Goal: Information Seeking & Learning: Learn about a topic

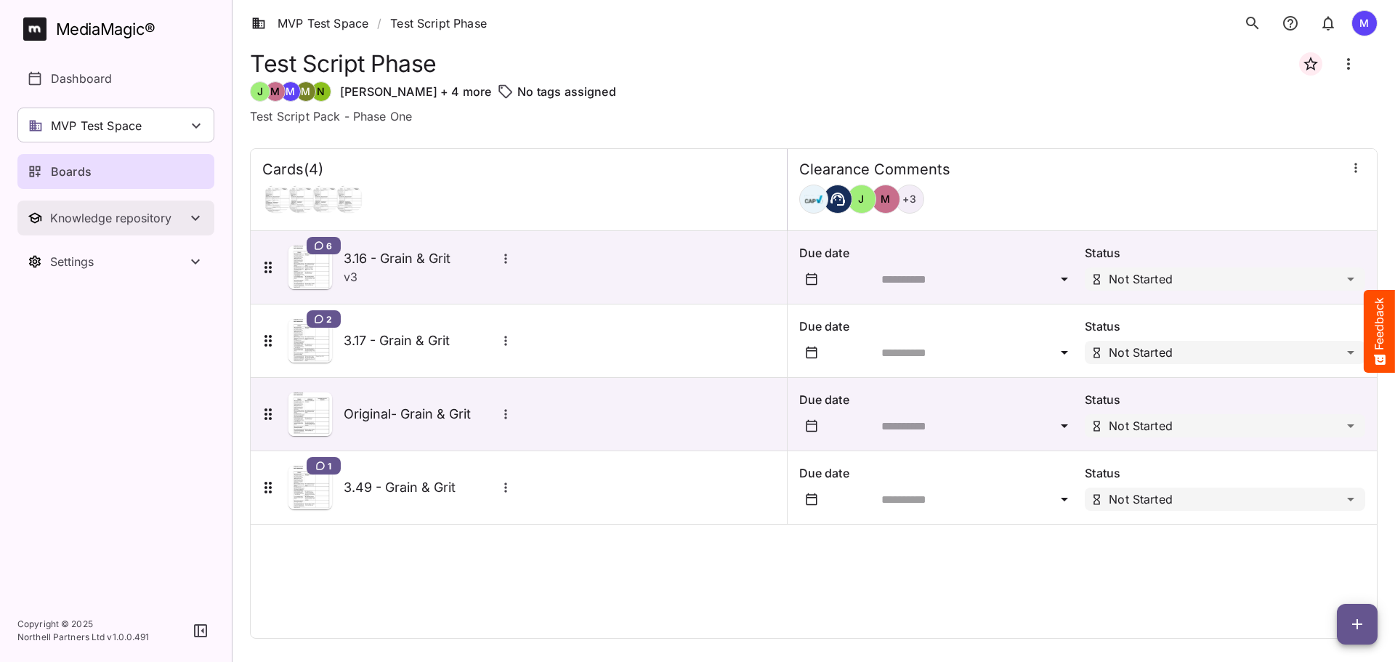
drag, startPoint x: 142, startPoint y: 233, endPoint x: 145, endPoint y: 286, distance: 53.1
click at [142, 233] on button "Knowledge repository" at bounding box center [115, 217] width 197 height 35
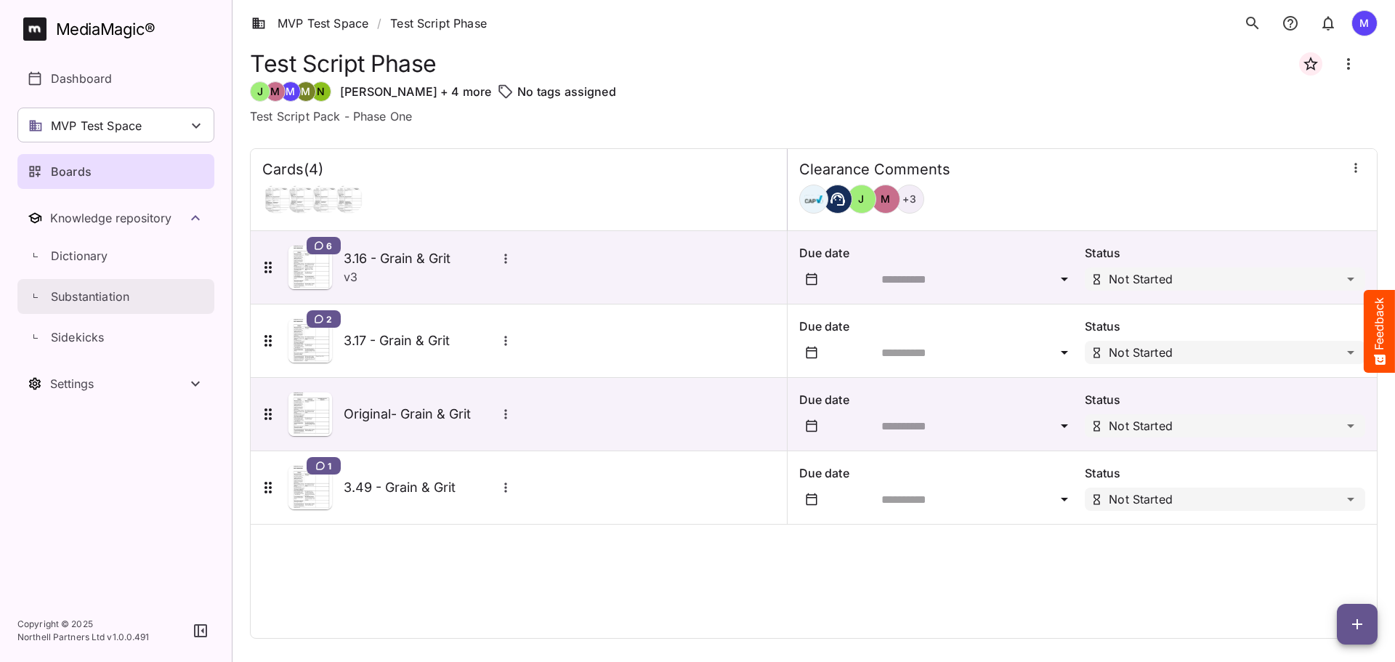
click at [129, 294] on p "Substantiation" at bounding box center [90, 296] width 78 height 17
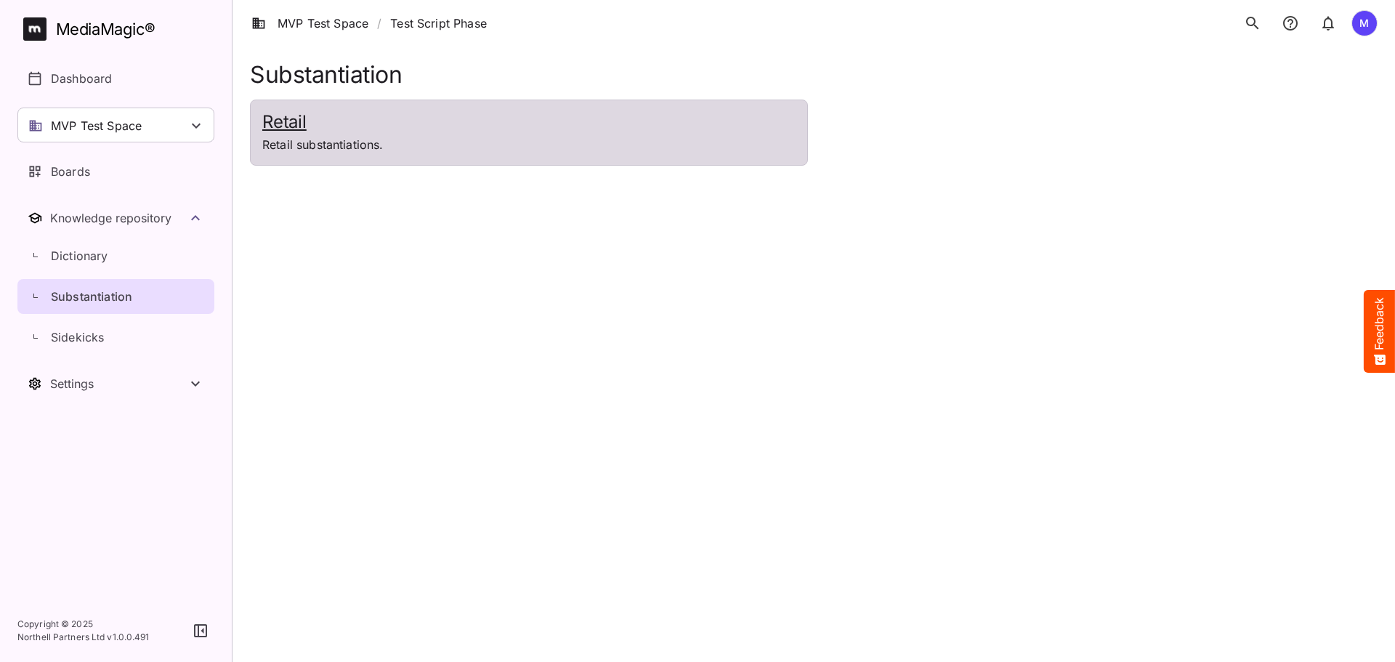
click at [323, 145] on p "Retail substantiations." at bounding box center [528, 144] width 533 height 17
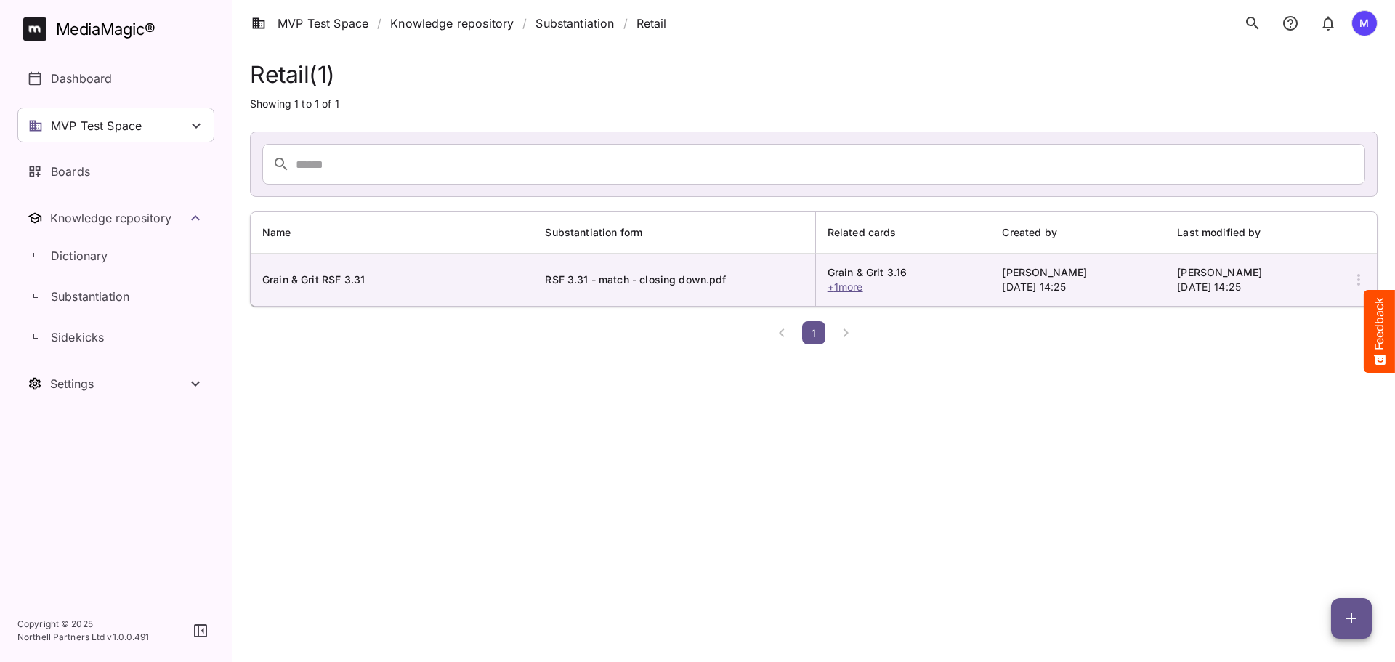
click at [536, 350] on html "MVP Test Space / Knowledge repository / Substantiation / Retail M MediaMagic ® …" at bounding box center [697, 175] width 1395 height 350
click at [1362, 274] on icon "button" at bounding box center [1358, 279] width 17 height 17
click at [1066, 429] on div at bounding box center [697, 331] width 1395 height 662
click at [863, 286] on span "+ 1 more" at bounding box center [845, 286] width 36 height 12
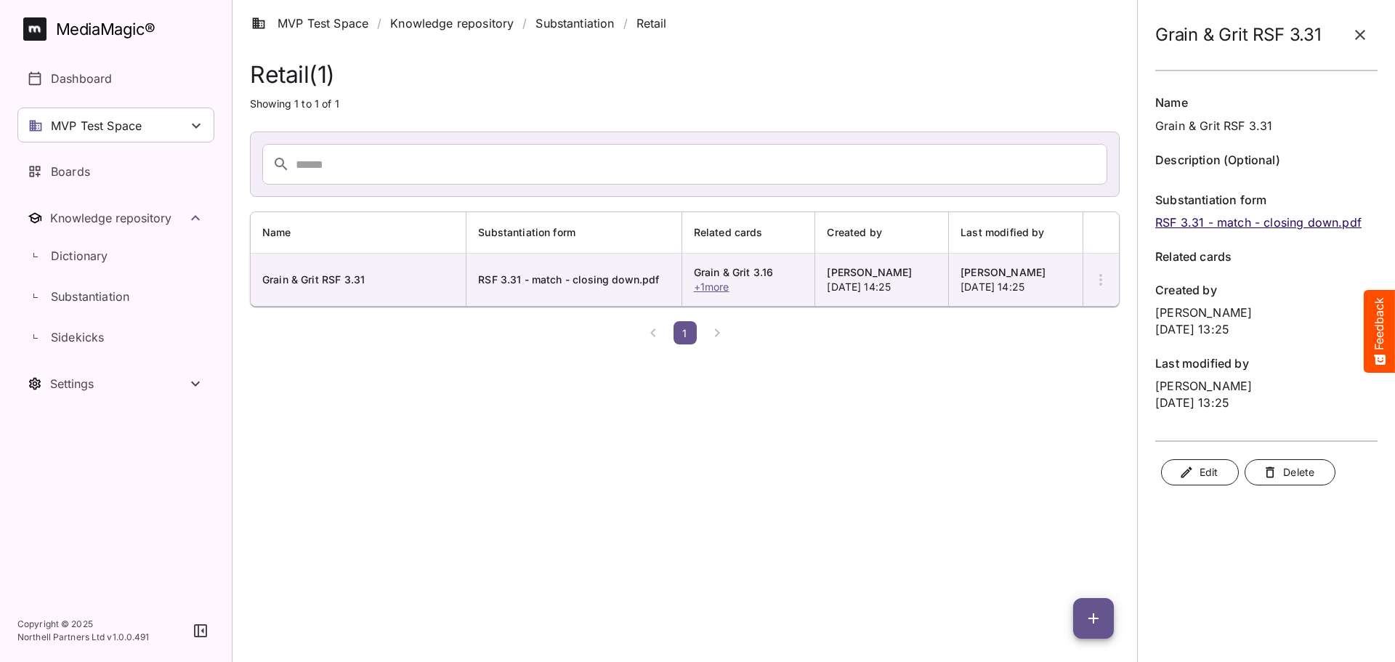
click at [1353, 36] on icon "button" at bounding box center [1359, 34] width 17 height 17
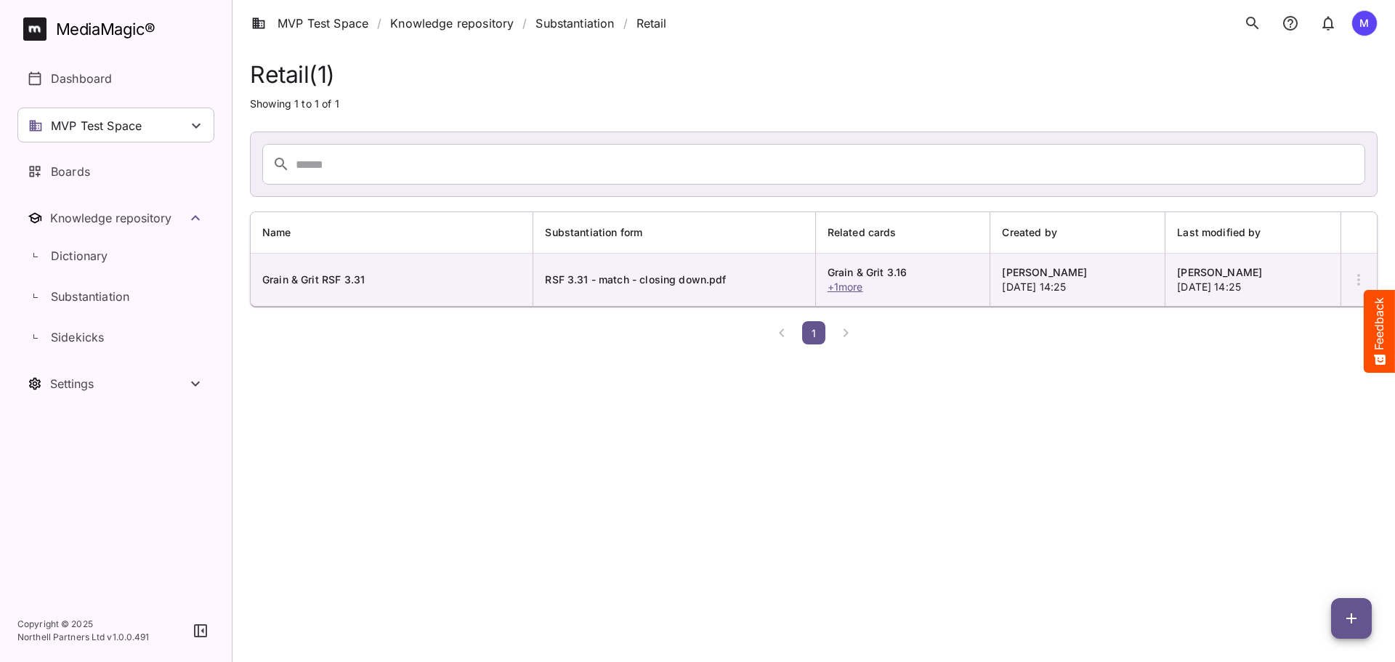
click at [1352, 277] on icon "button" at bounding box center [1358, 279] width 17 height 17
click at [1151, 431] on div at bounding box center [697, 331] width 1395 height 662
click at [96, 75] on p "Dashboard" at bounding box center [81, 78] width 61 height 17
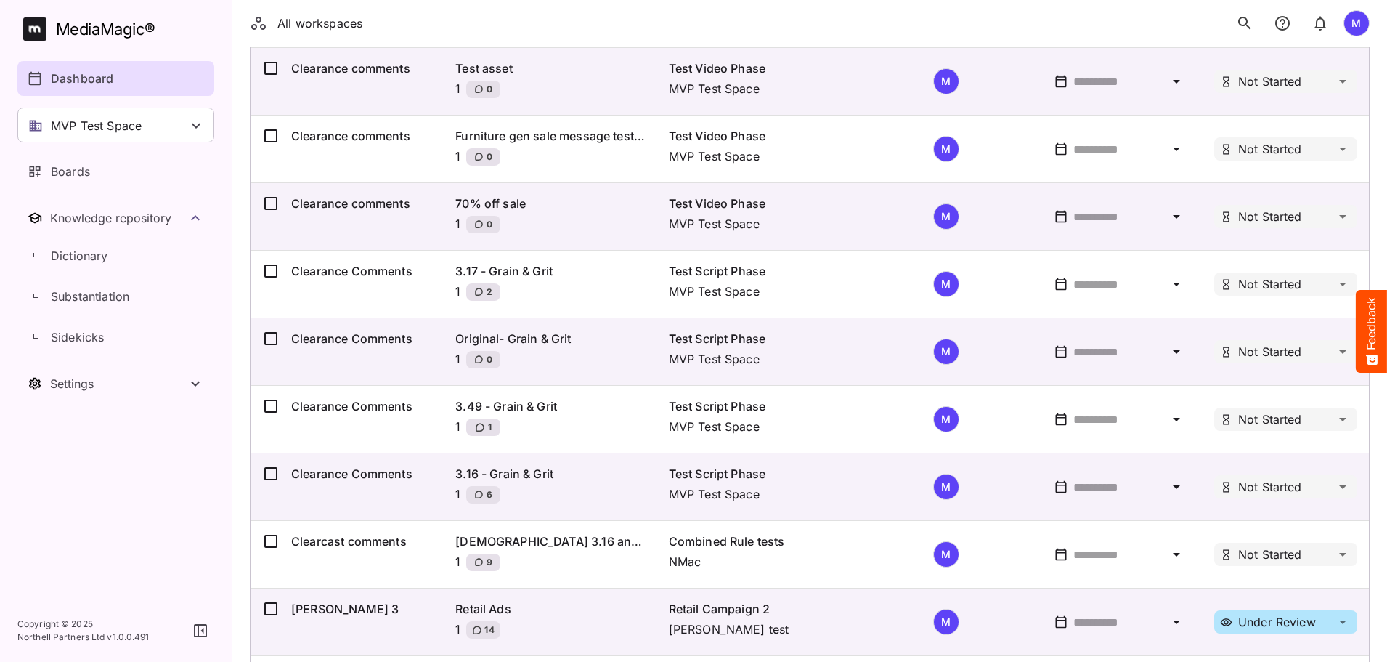
scroll to position [453, 0]
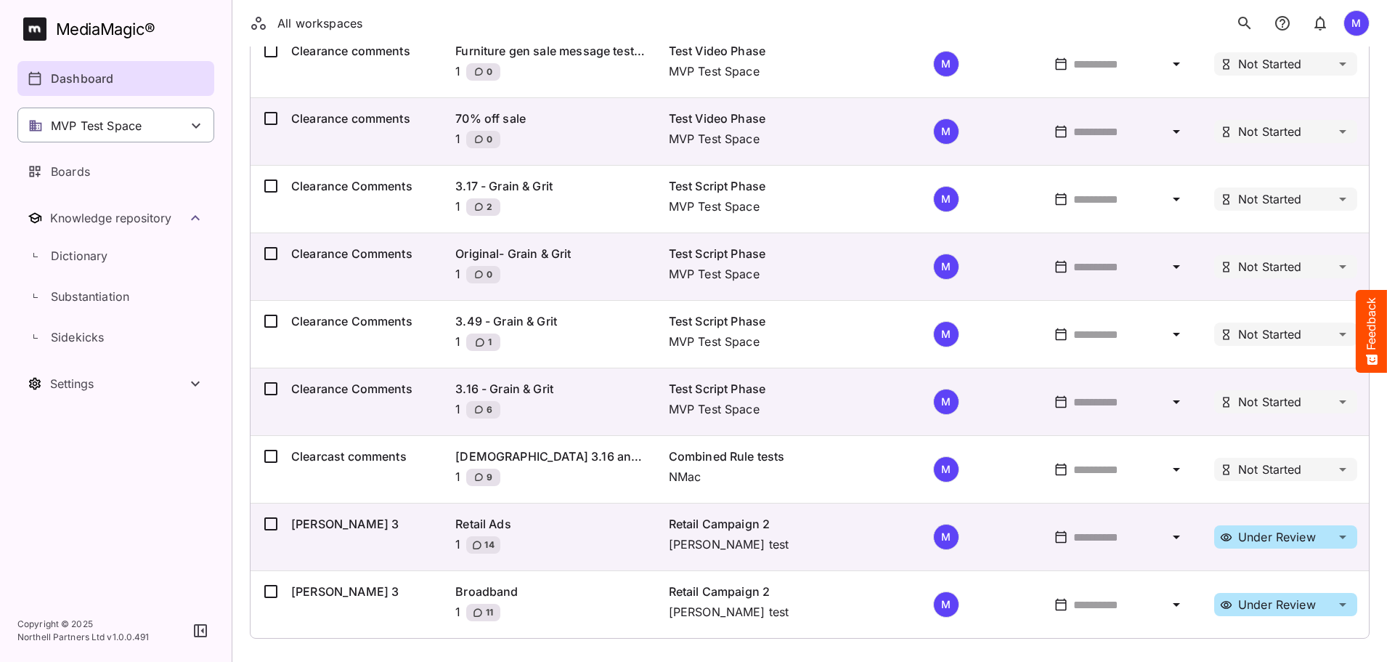
click at [137, 128] on p "MVP Test Space" at bounding box center [96, 125] width 91 height 17
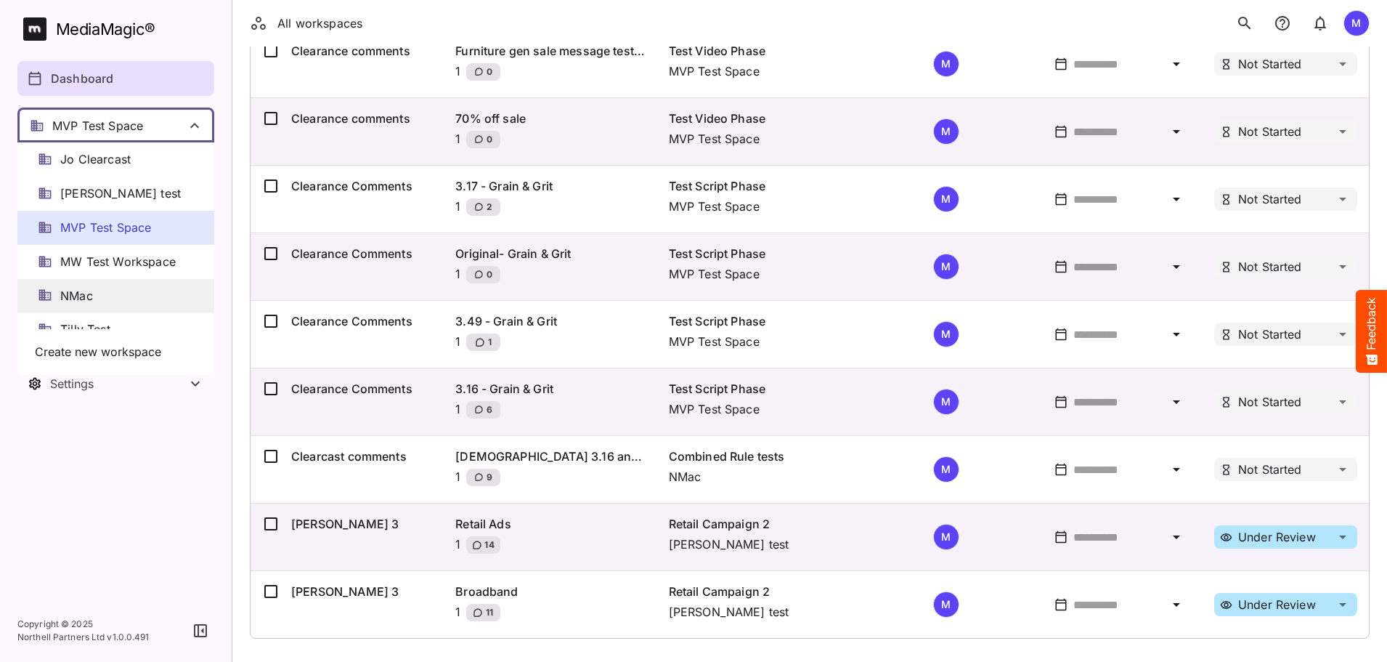
click at [122, 288] on div "NMac" at bounding box center [115, 296] width 197 height 34
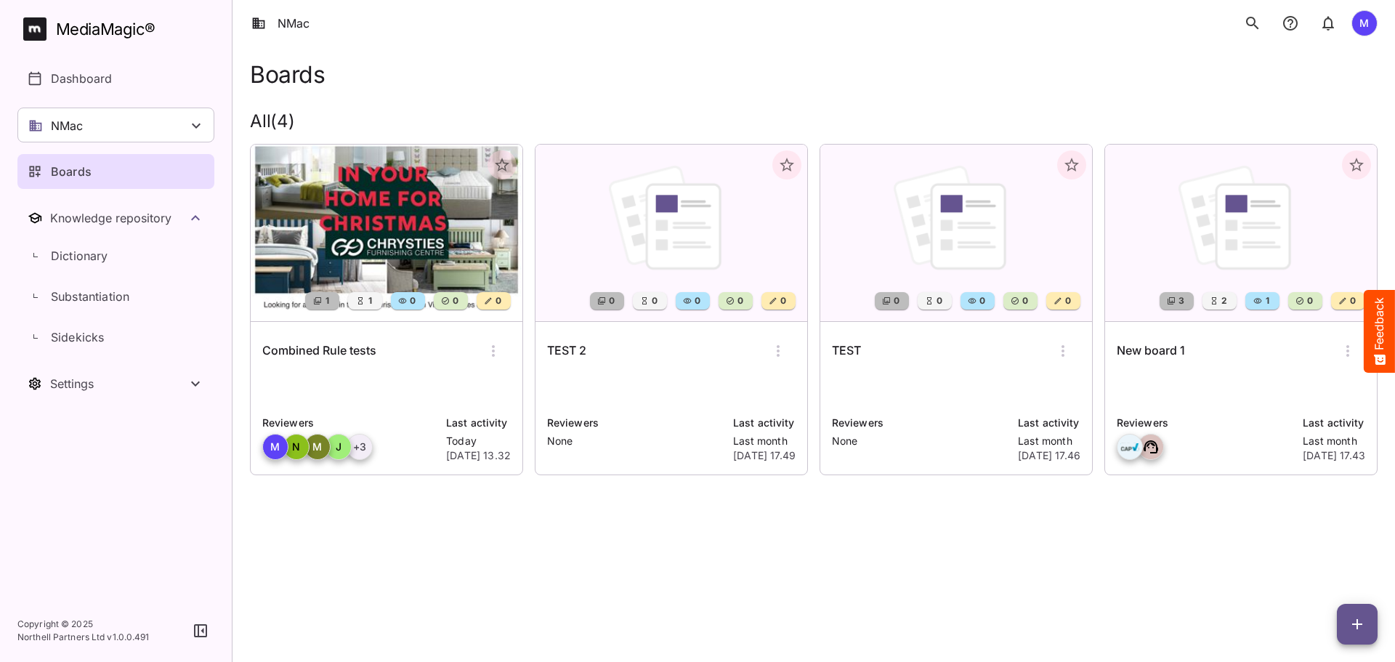
click at [399, 380] on p at bounding box center [386, 388] width 248 height 29
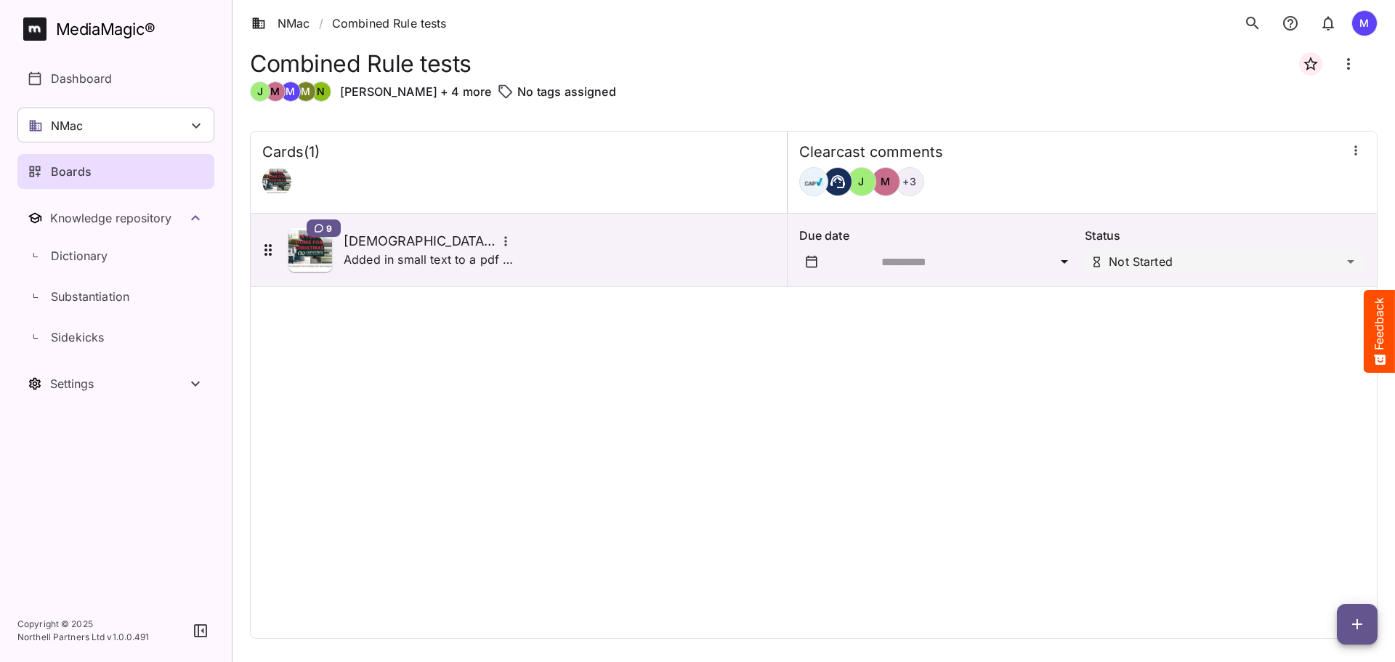
click at [895, 190] on div "+ 3" at bounding box center [909, 181] width 29 height 29
click at [895, 182] on div "+ 3" at bounding box center [909, 181] width 29 height 29
click at [1363, 155] on button "button" at bounding box center [1355, 150] width 19 height 19
click at [1314, 224] on p "Manage members" at bounding box center [1279, 217] width 102 height 17
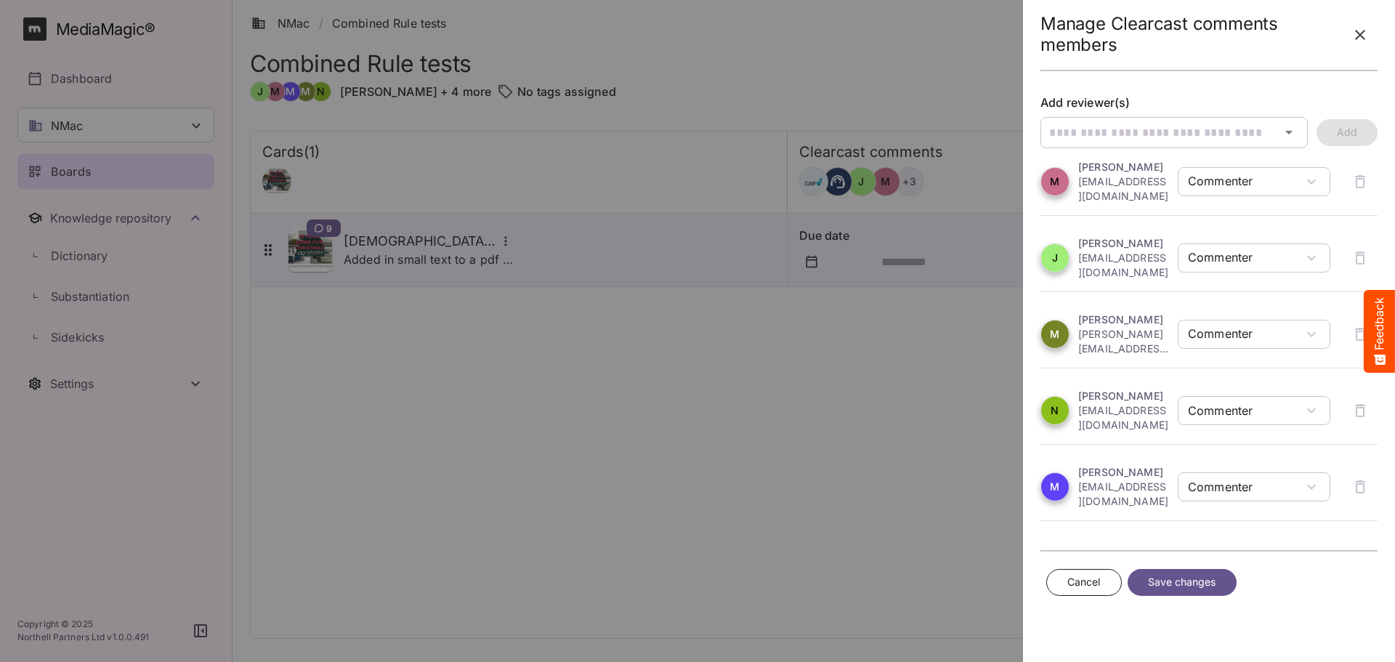
drag, startPoint x: 794, startPoint y: 518, endPoint x: 831, endPoint y: 457, distance: 71.4
click at [796, 518] on div at bounding box center [697, 331] width 1395 height 662
click at [581, 323] on div at bounding box center [697, 331] width 1395 height 662
click at [1345, 40] on button "button" at bounding box center [1359, 34] width 35 height 35
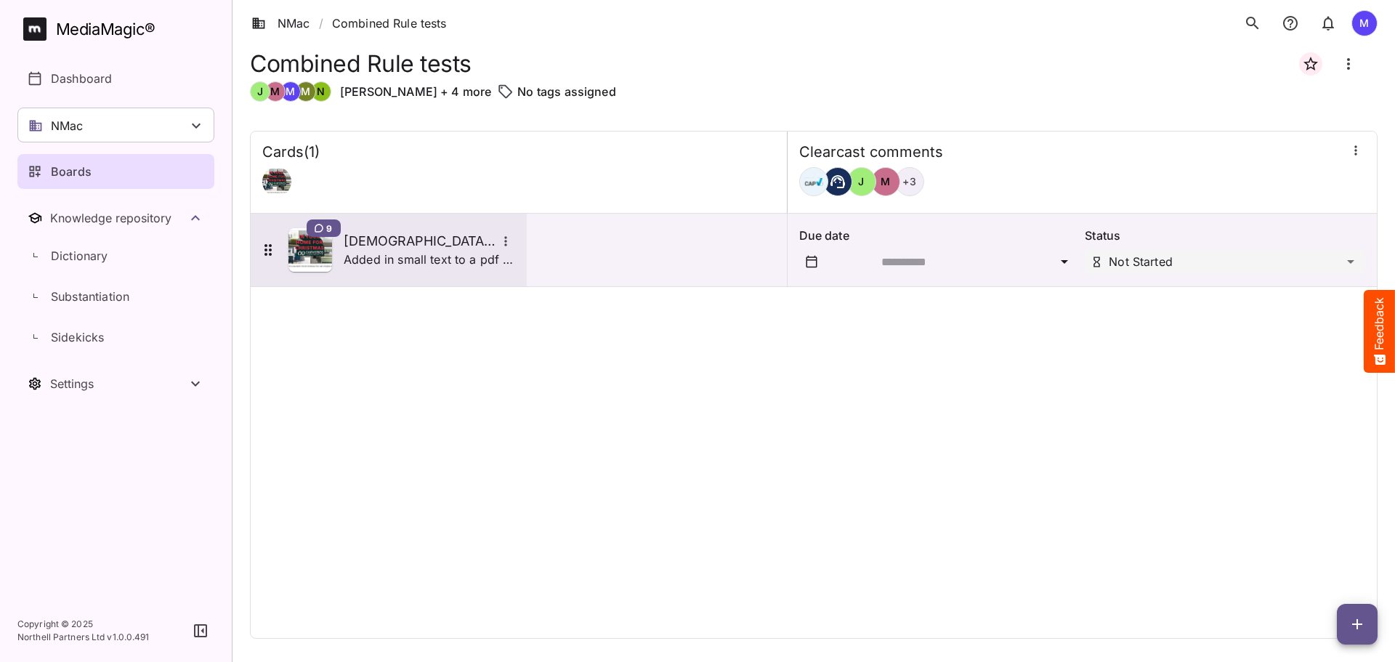
click at [413, 255] on p "Added in small text to a pdf with pictures and graphics" at bounding box center [429, 259] width 171 height 17
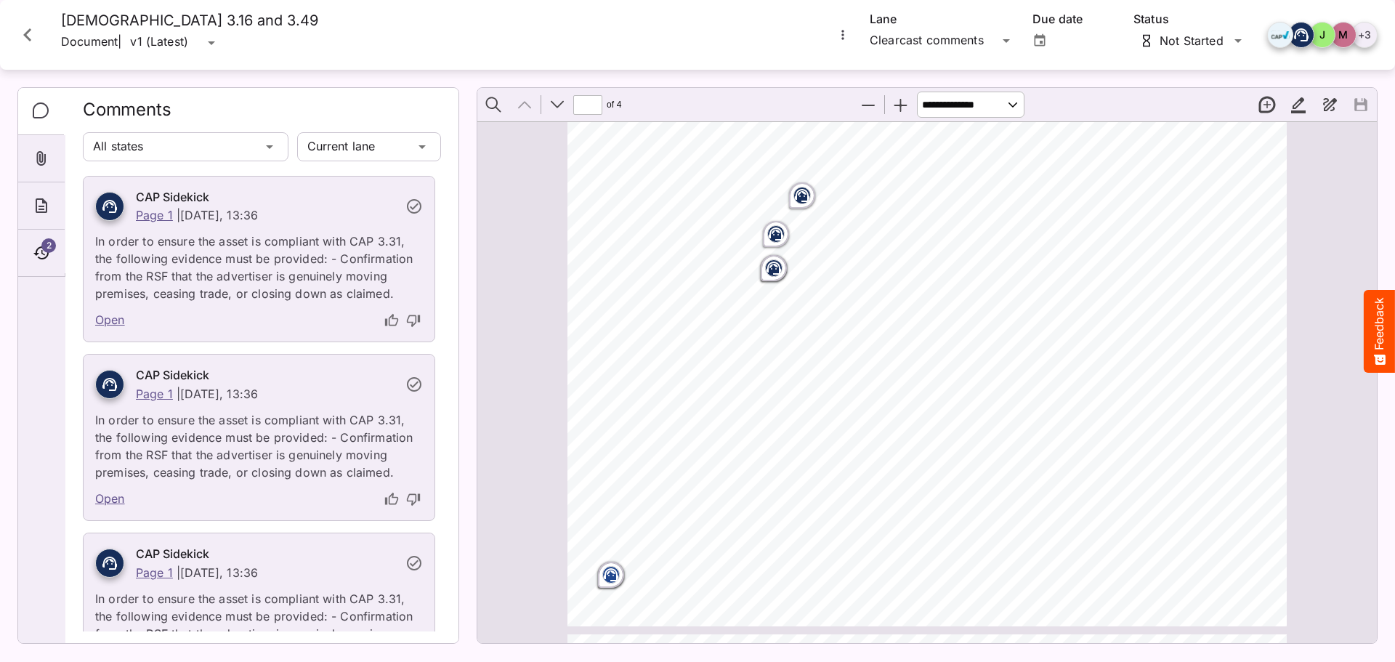
click at [795, 194] on icon "Page ⁨1⁩" at bounding box center [802, 195] width 15 height 13
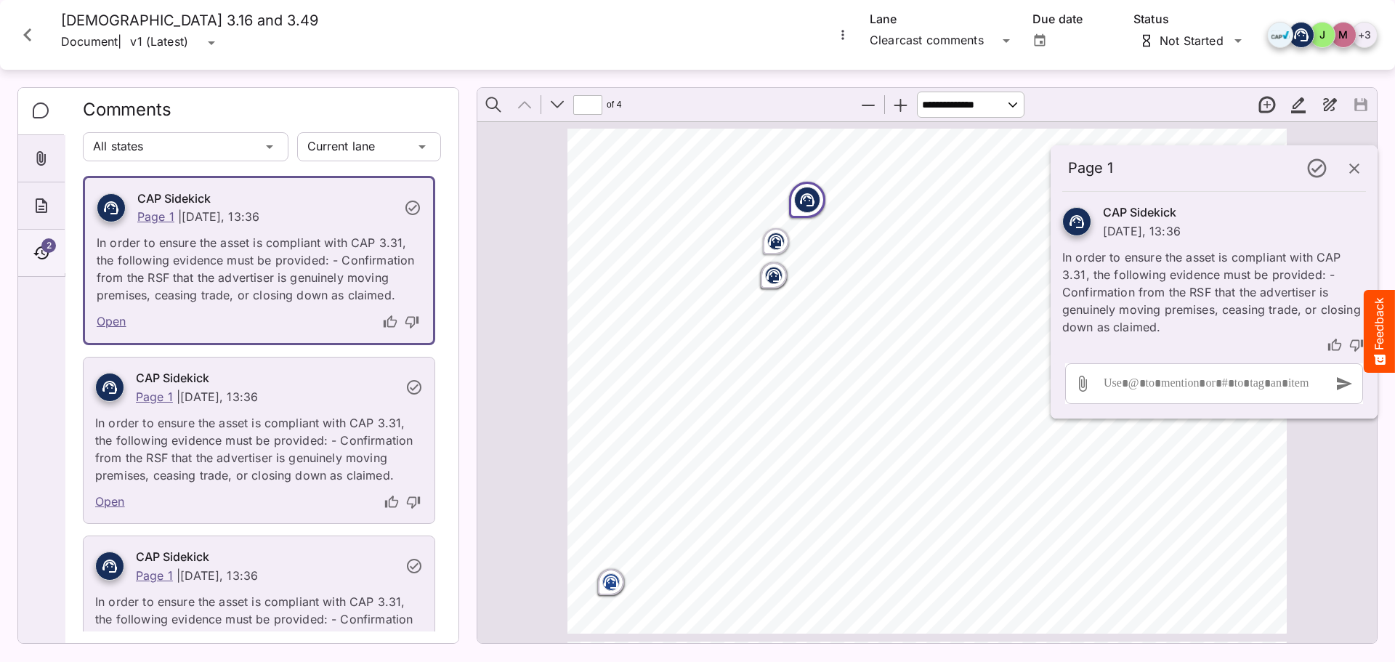
click at [40, 255] on icon "Timeline" at bounding box center [41, 252] width 17 height 17
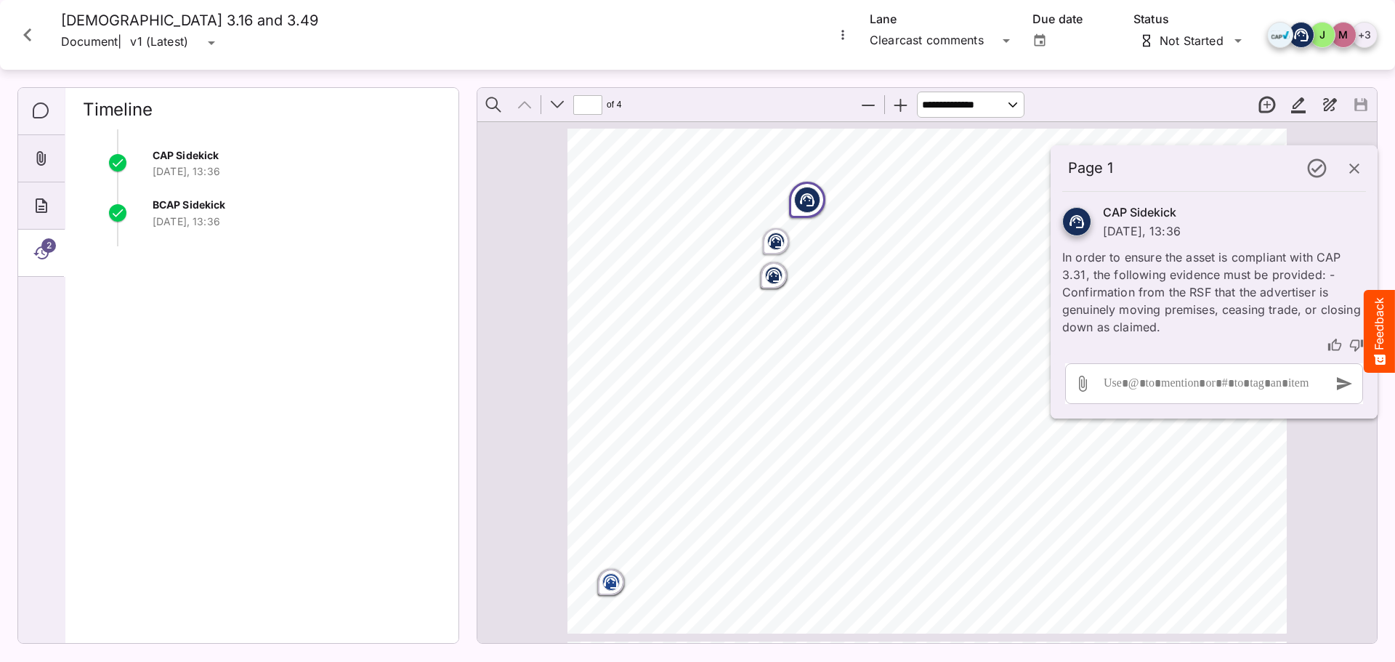
click at [44, 132] on div "Comments" at bounding box center [41, 111] width 46 height 47
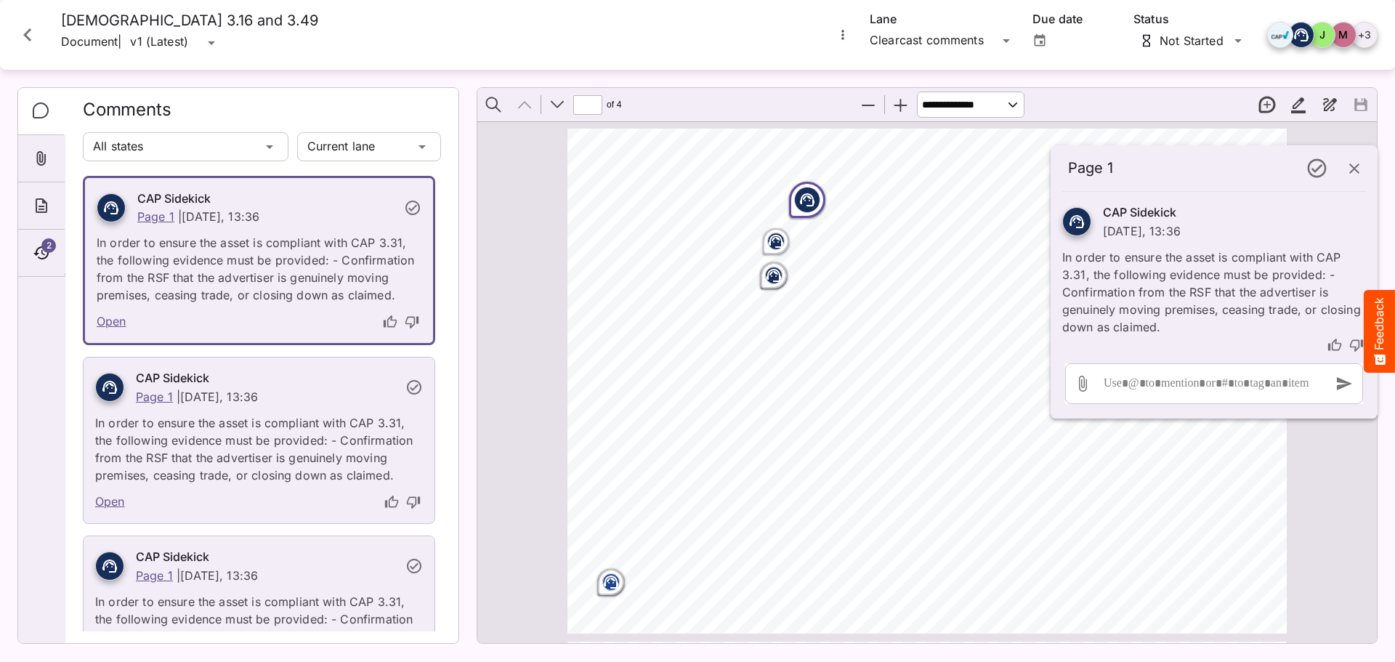
click at [44, 115] on icon "Comments" at bounding box center [41, 110] width 17 height 17
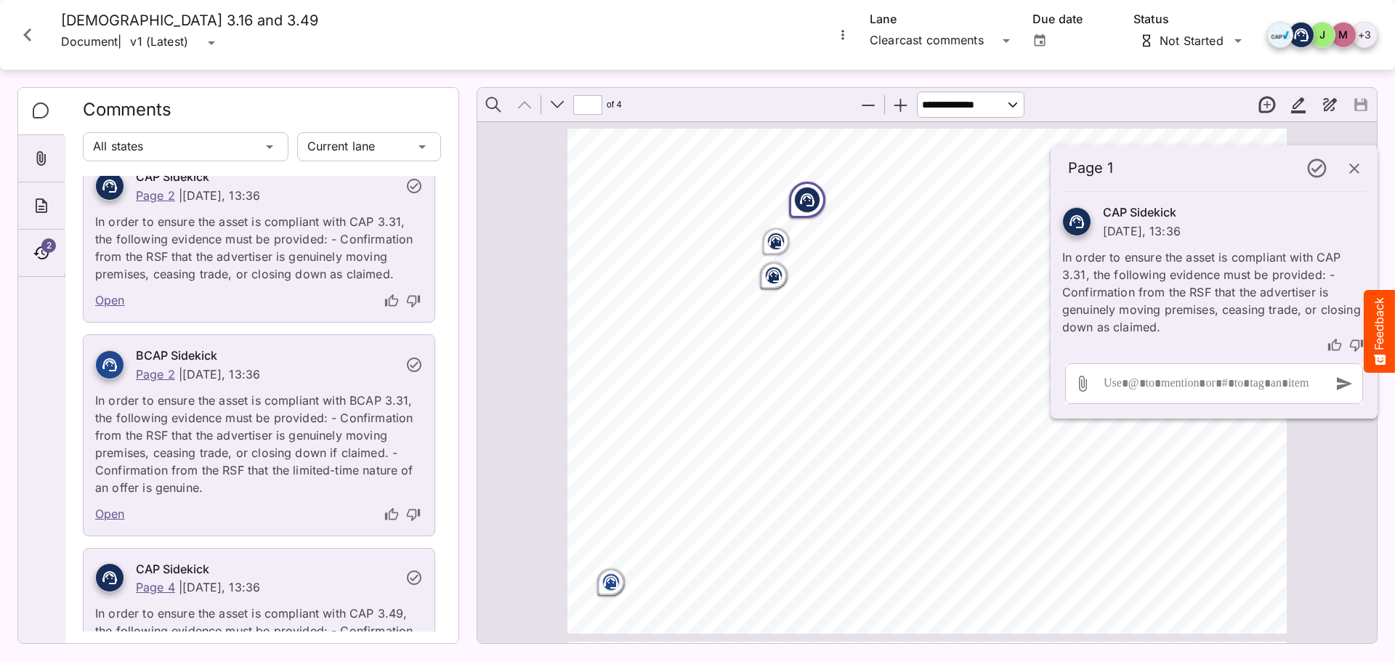
scroll to position [1275, 0]
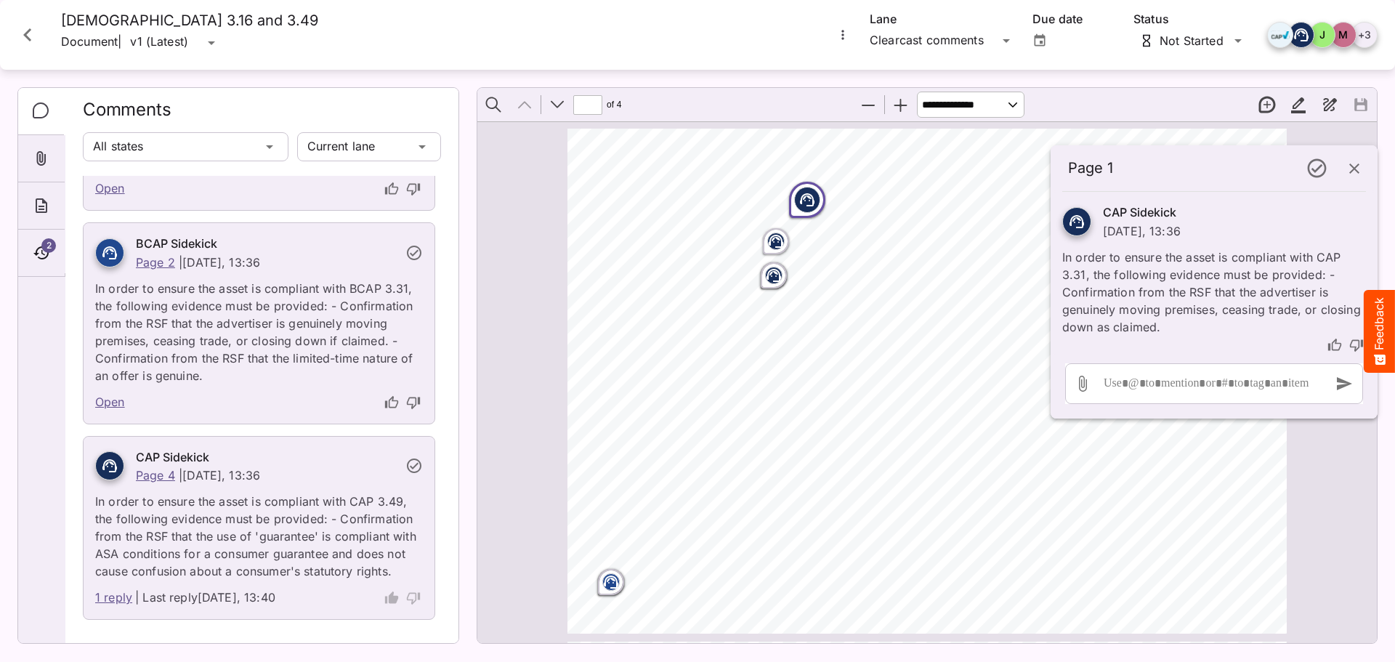
click at [116, 599] on link "1 reply" at bounding box center [113, 597] width 37 height 19
type input "*"
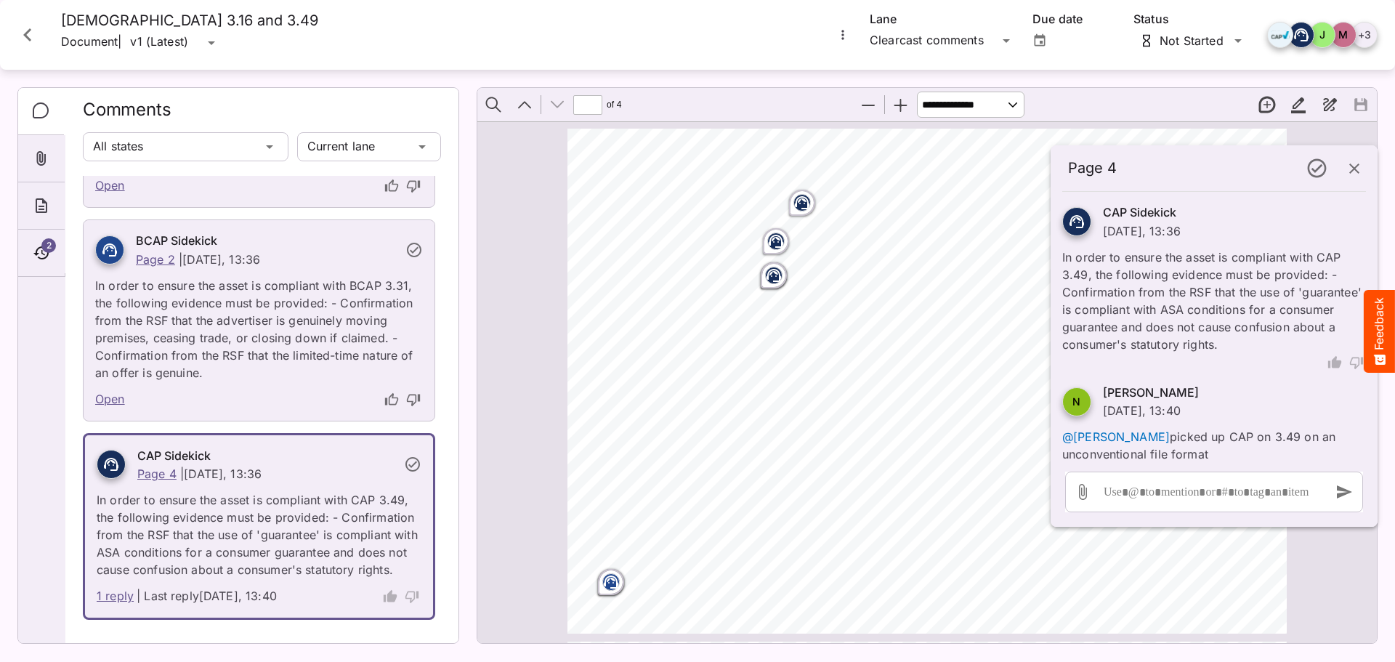
scroll to position [1272, 0]
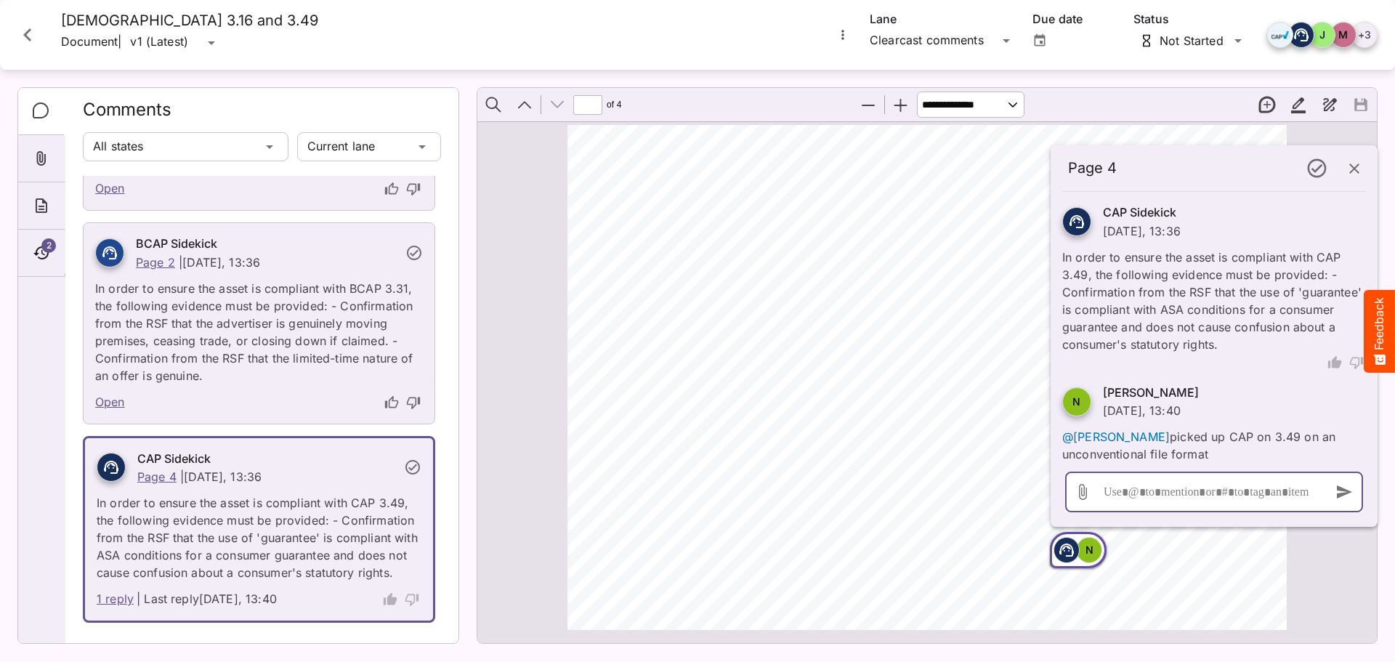
click at [1179, 491] on div at bounding box center [1210, 491] width 221 height 41
drag, startPoint x: 1180, startPoint y: 503, endPoint x: 1023, endPoint y: 496, distance: 157.0
click at [1023, 496] on div "**********" at bounding box center [697, 327] width 1395 height 655
click at [721, 364] on div "Call in [DATE] and enjoy a great nights sleep in your new bed Chrysties in [GEO…" at bounding box center [933, 384] width 732 height 518
click at [784, 349] on div "Call in [DATE] and enjoy a great nights sleep in your new bed Chrysties in [GEO…" at bounding box center [933, 384] width 732 height 518
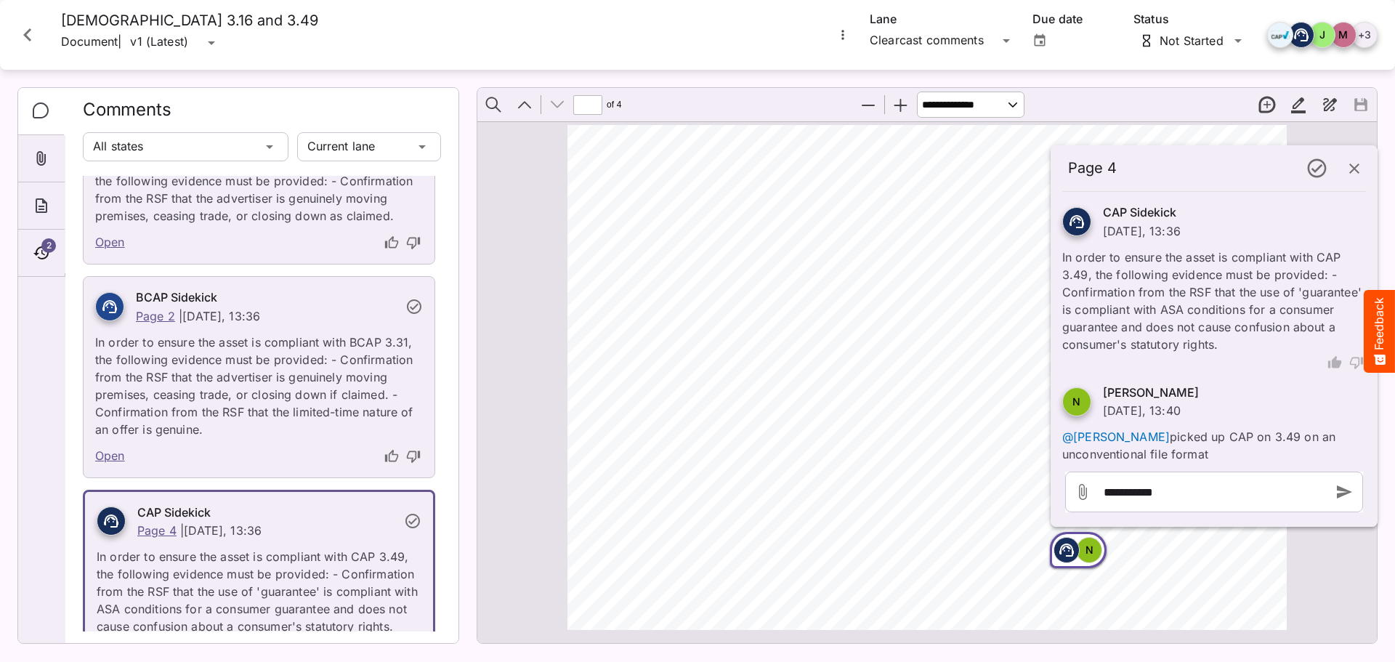
scroll to position [1199, 0]
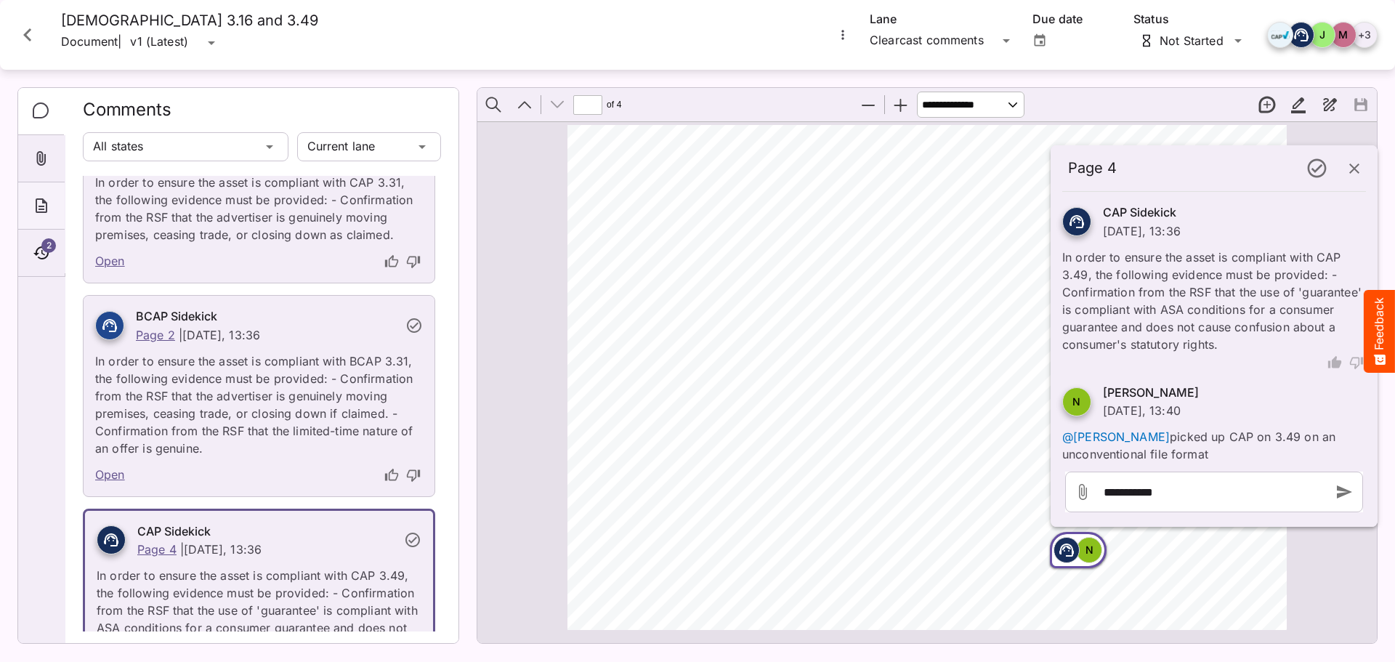
click at [53, 203] on div "About" at bounding box center [41, 205] width 46 height 47
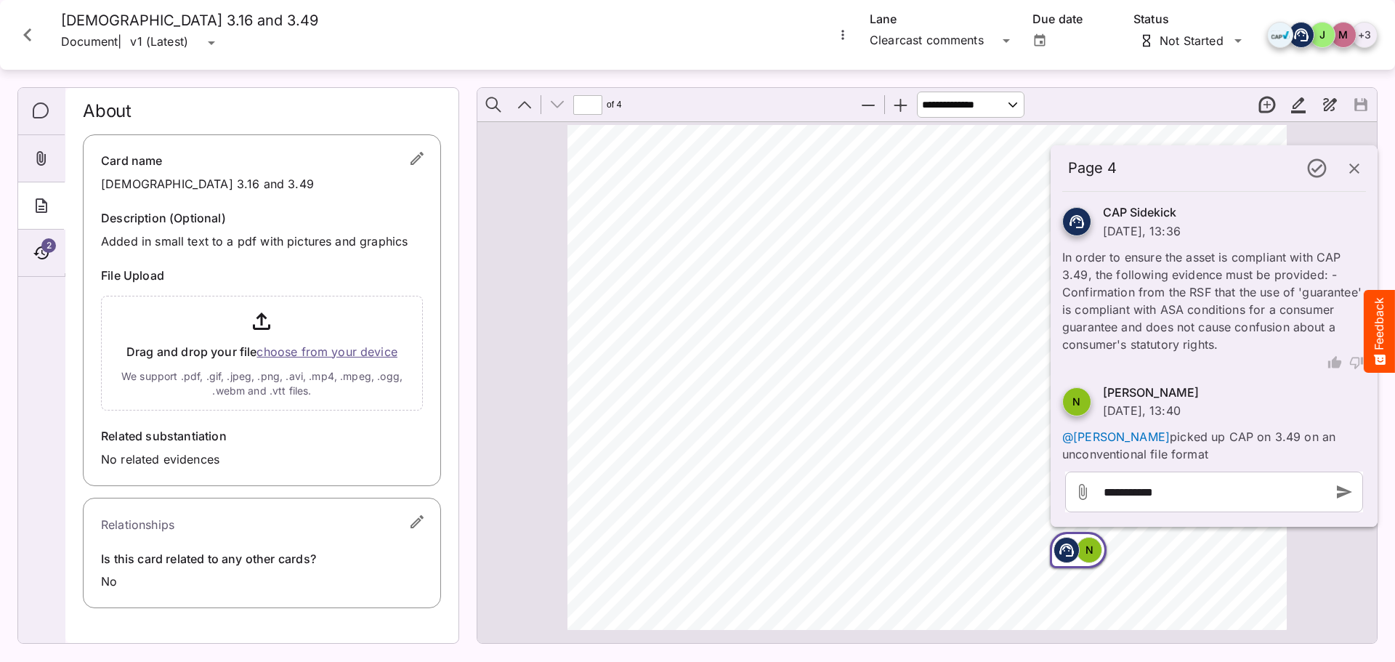
click at [1157, 461] on p "@[PERSON_NAME] picked up CAP on 3.49 on an unconventional file format" at bounding box center [1214, 441] width 304 height 44
click at [797, 206] on rect "Page ⁨1⁩" at bounding box center [801, 202] width 17 height 17
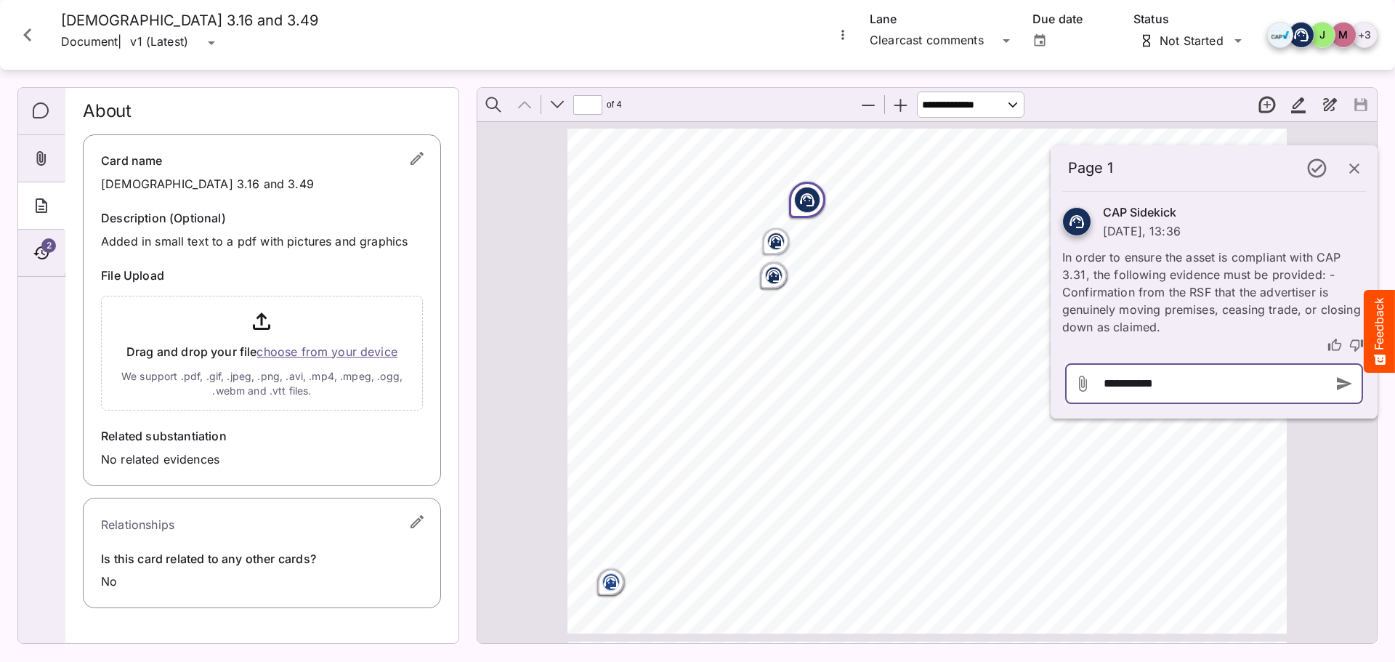
click at [1154, 381] on div "**********" at bounding box center [1210, 383] width 221 height 41
click at [1197, 392] on div "**********" at bounding box center [1210, 383] width 221 height 41
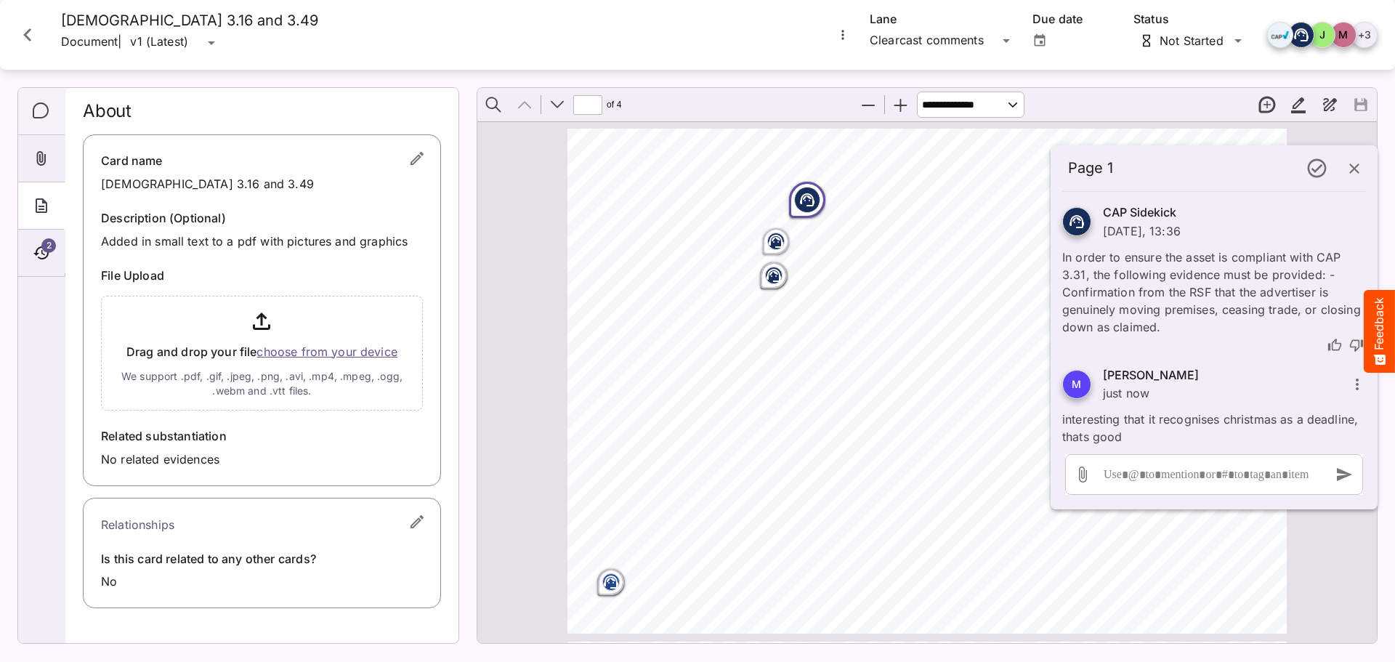
click at [27, 120] on div "Comments" at bounding box center [41, 111] width 46 height 47
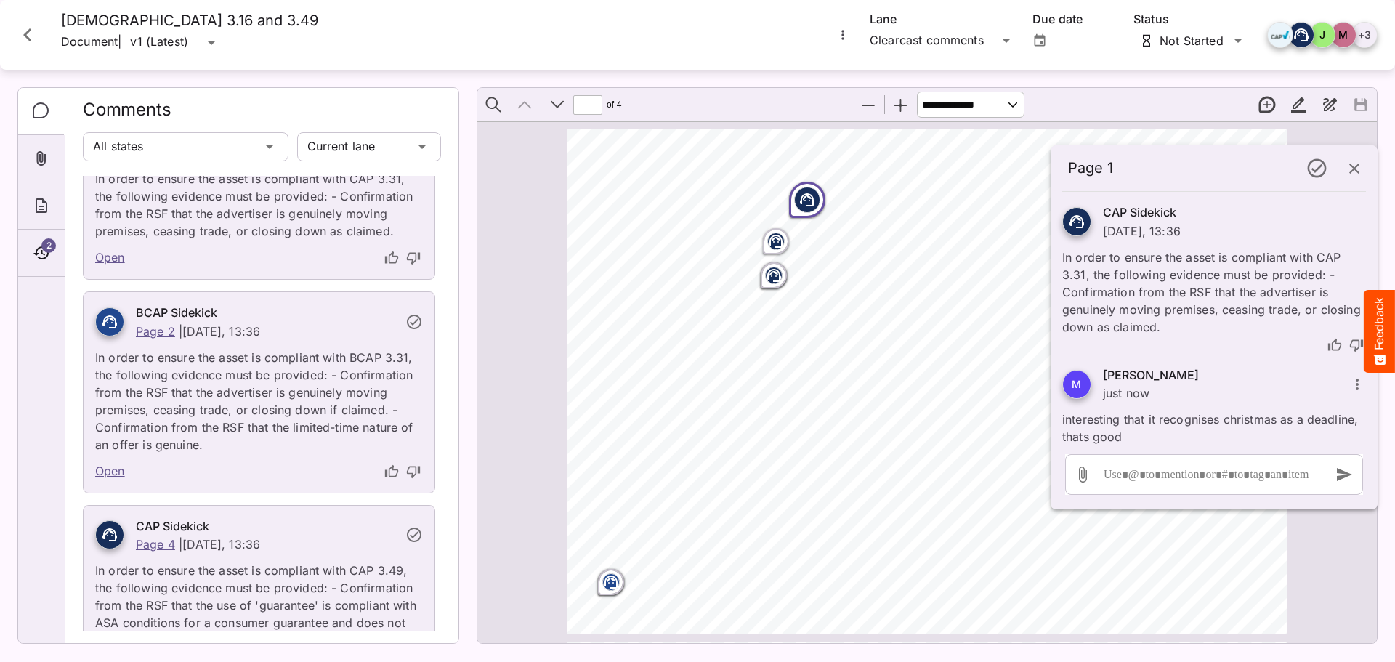
scroll to position [1275, 0]
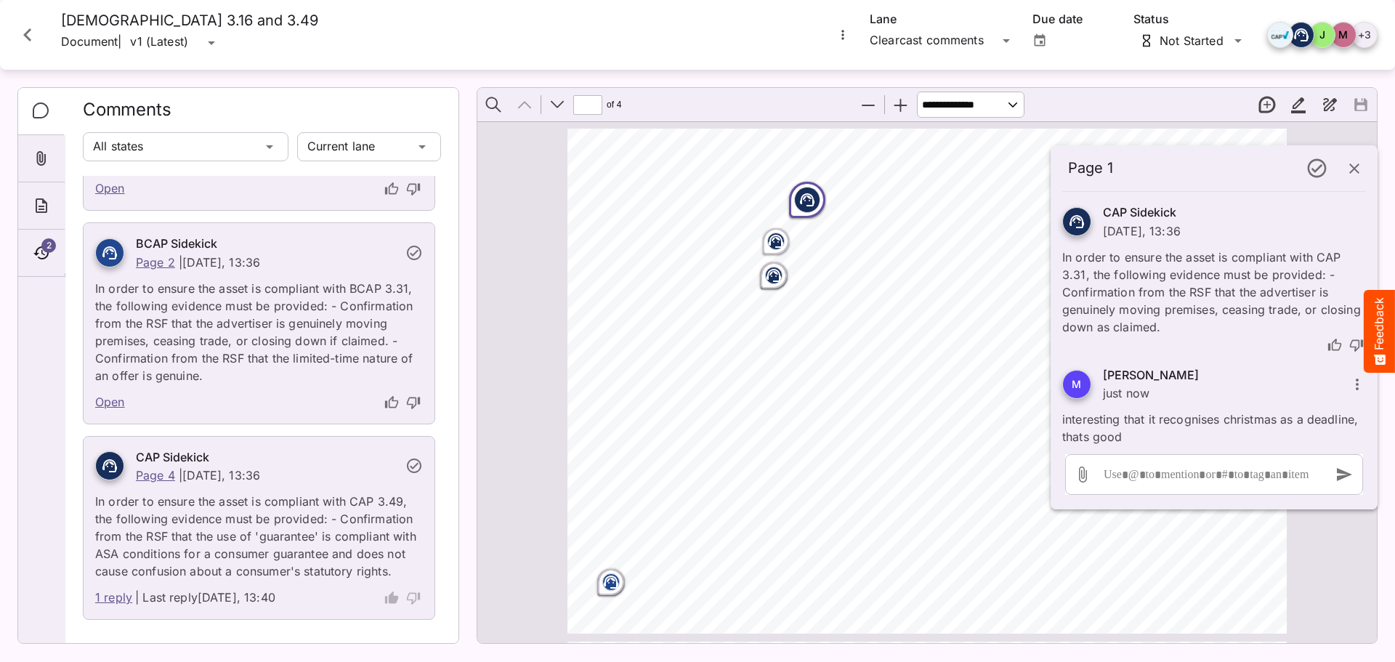
click at [286, 362] on p "In order to ensure the asset is compliant with BCAP 3.31, the following evidenc…" at bounding box center [259, 327] width 328 height 113
click at [197, 521] on p "In order to ensure the asset is compliant with CAP 3.49, the following evidence…" at bounding box center [259, 532] width 328 height 96
click at [191, 523] on p "In order to ensure the asset is compliant with CAP 3.49, the following evidence…" at bounding box center [259, 532] width 328 height 96
click at [106, 599] on link "1 reply" at bounding box center [113, 597] width 37 height 19
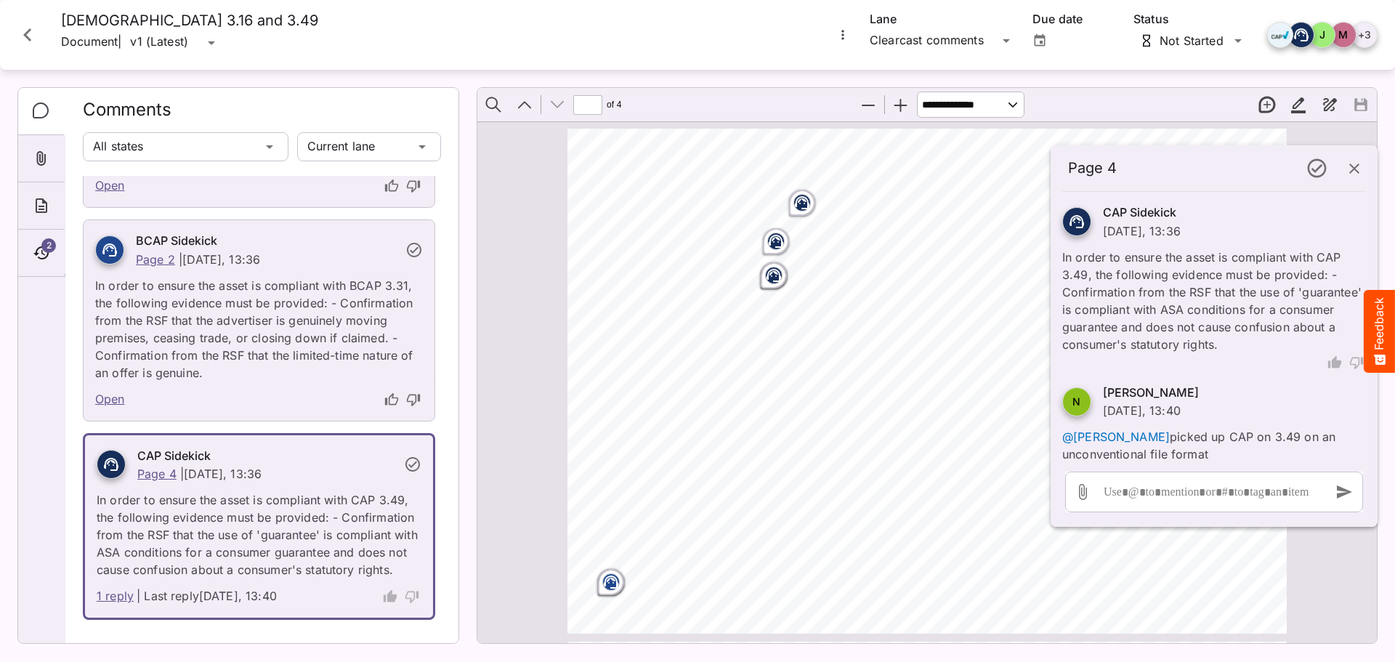
scroll to position [1272, 0]
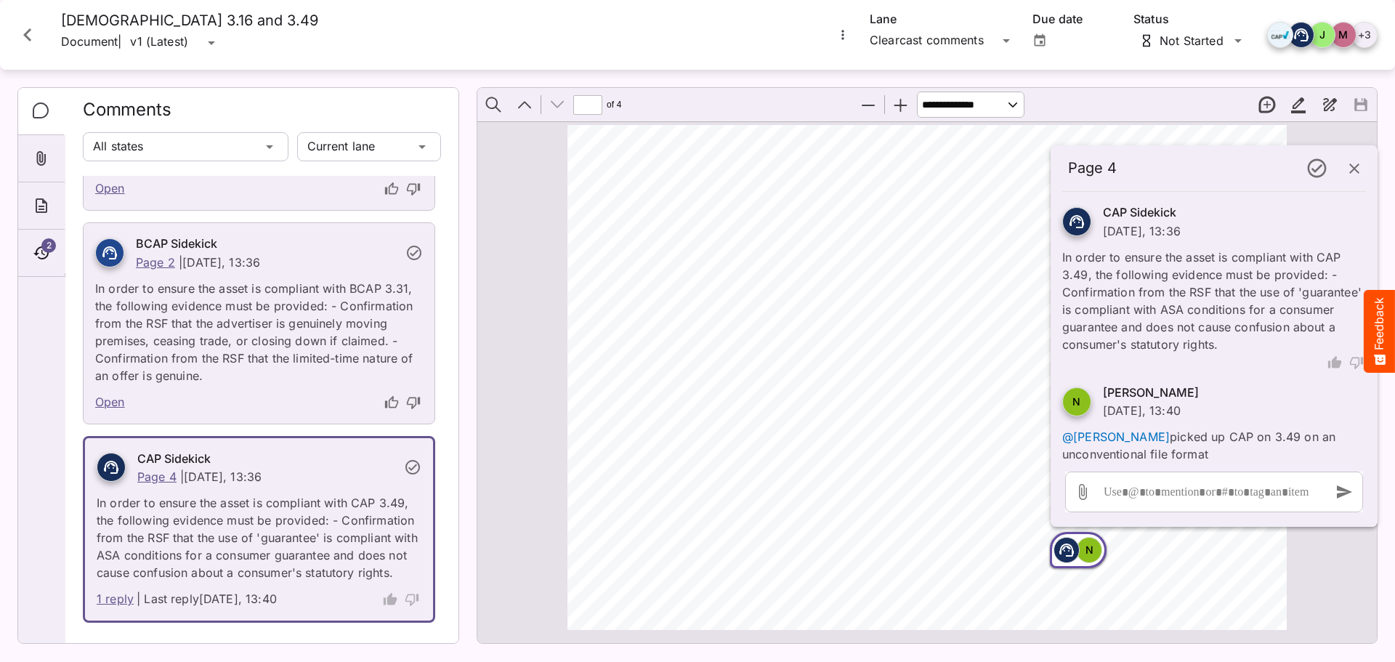
click at [121, 471] on div at bounding box center [111, 467] width 29 height 29
click at [113, 470] on icon at bounding box center [110, 466] width 17 height 17
click at [1171, 481] on div at bounding box center [1210, 491] width 221 height 41
click at [1063, 551] on rect "Page ⁨4⁩" at bounding box center [1066, 549] width 17 height 17
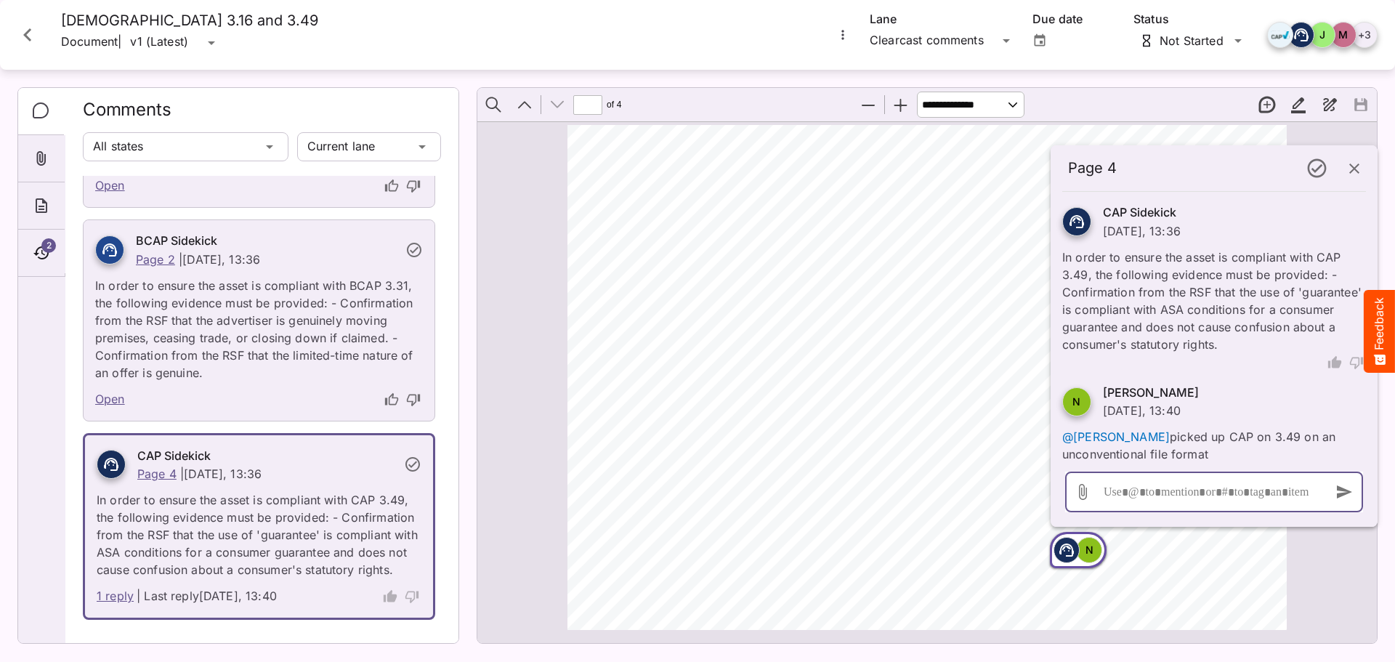
click at [1163, 492] on div at bounding box center [1210, 491] width 221 height 41
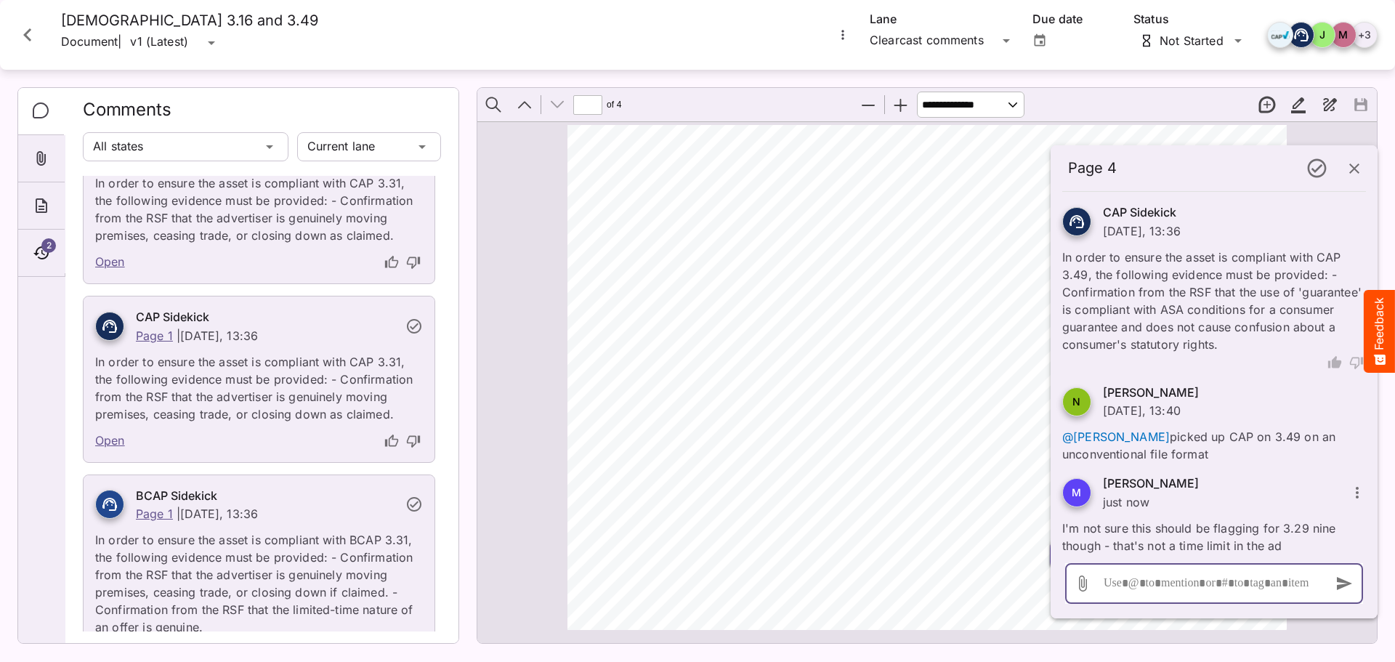
scroll to position [363, 0]
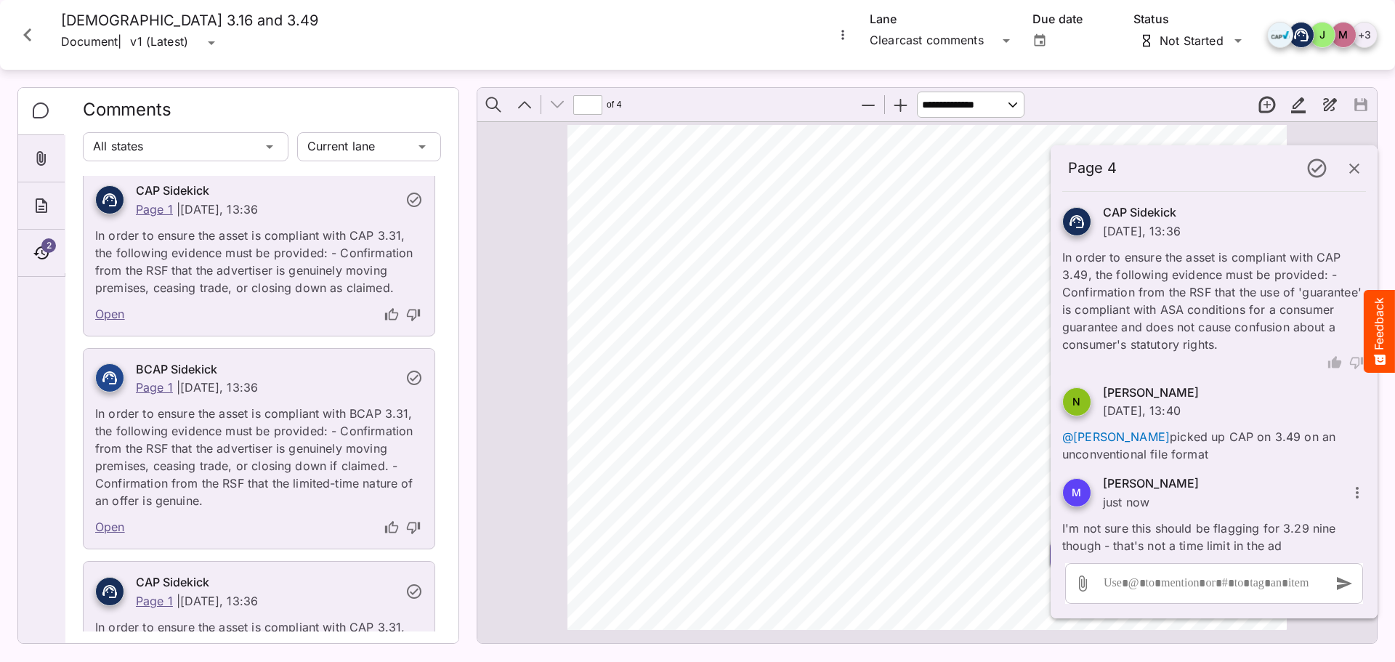
drag, startPoint x: 120, startPoint y: 316, endPoint x: 152, endPoint y: 329, distance: 34.5
click at [120, 316] on link "Open" at bounding box center [110, 314] width 30 height 19
type input "*"
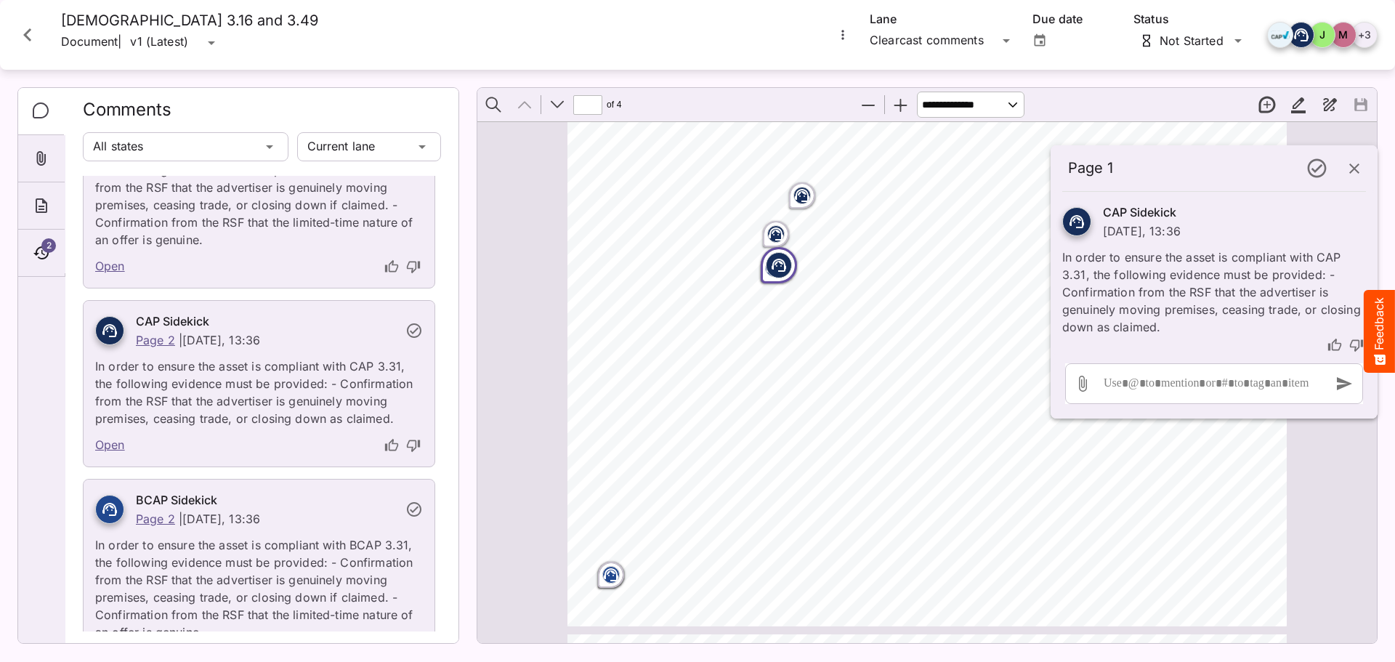
scroll to position [800, 0]
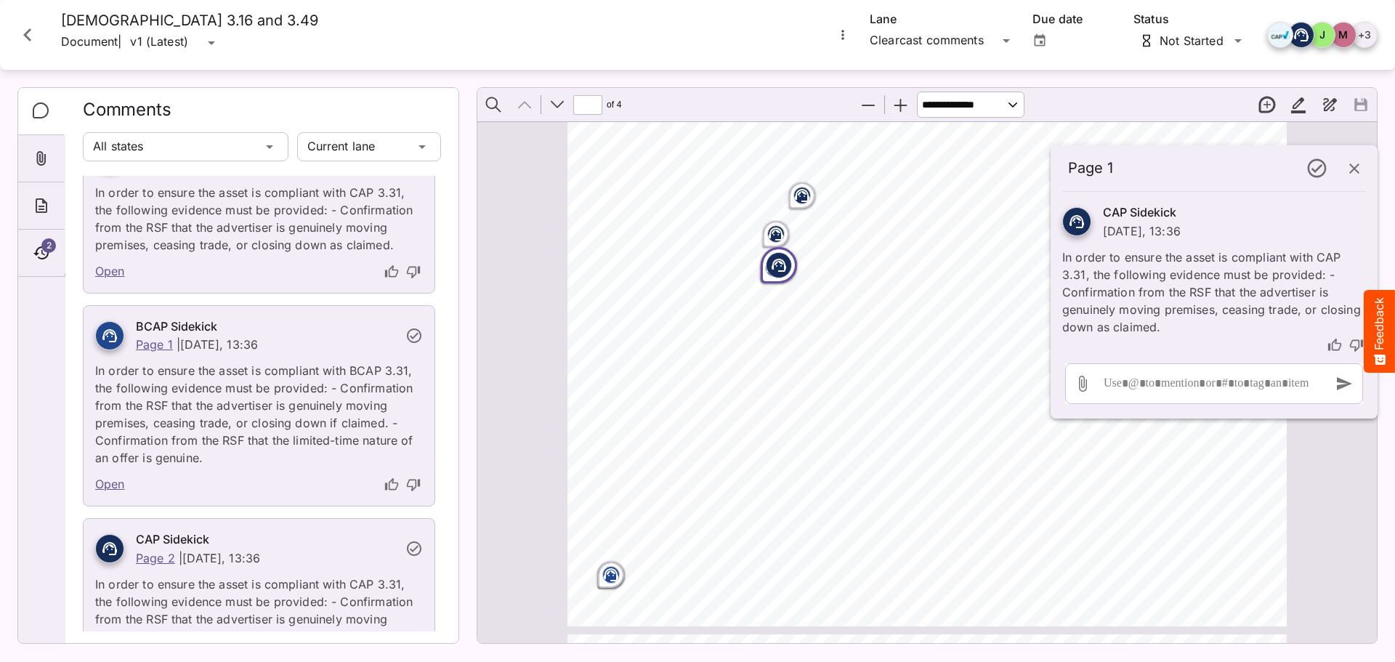
click at [774, 232] on icon "Page ⁨1⁩" at bounding box center [775, 232] width 9 height 4
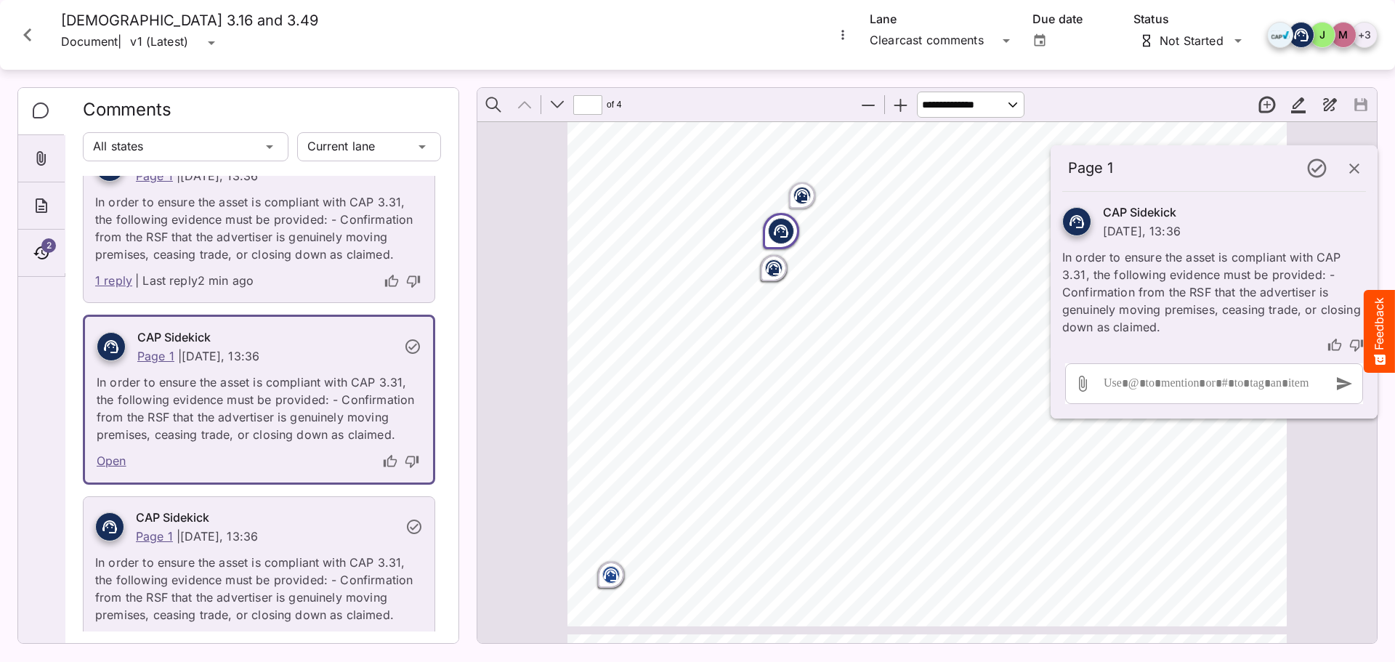
scroll to position [34, 0]
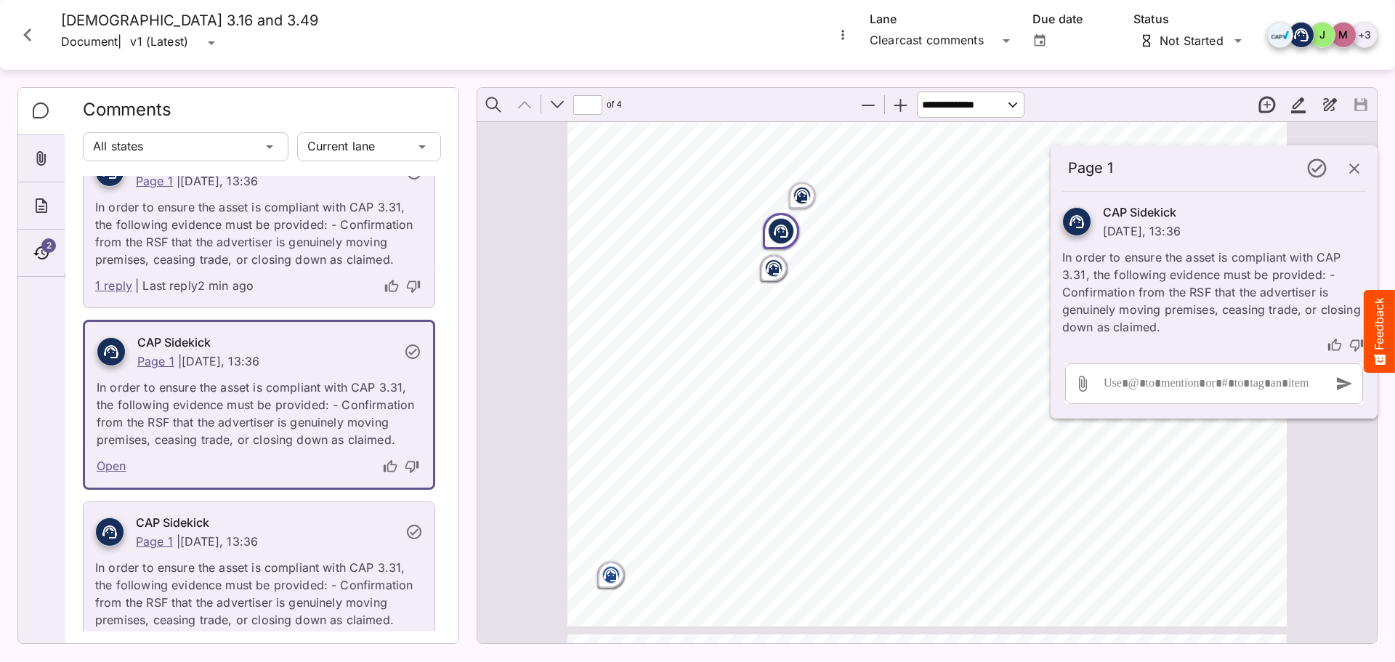
click at [804, 191] on rect "Page ⁨1⁩" at bounding box center [801, 195] width 17 height 17
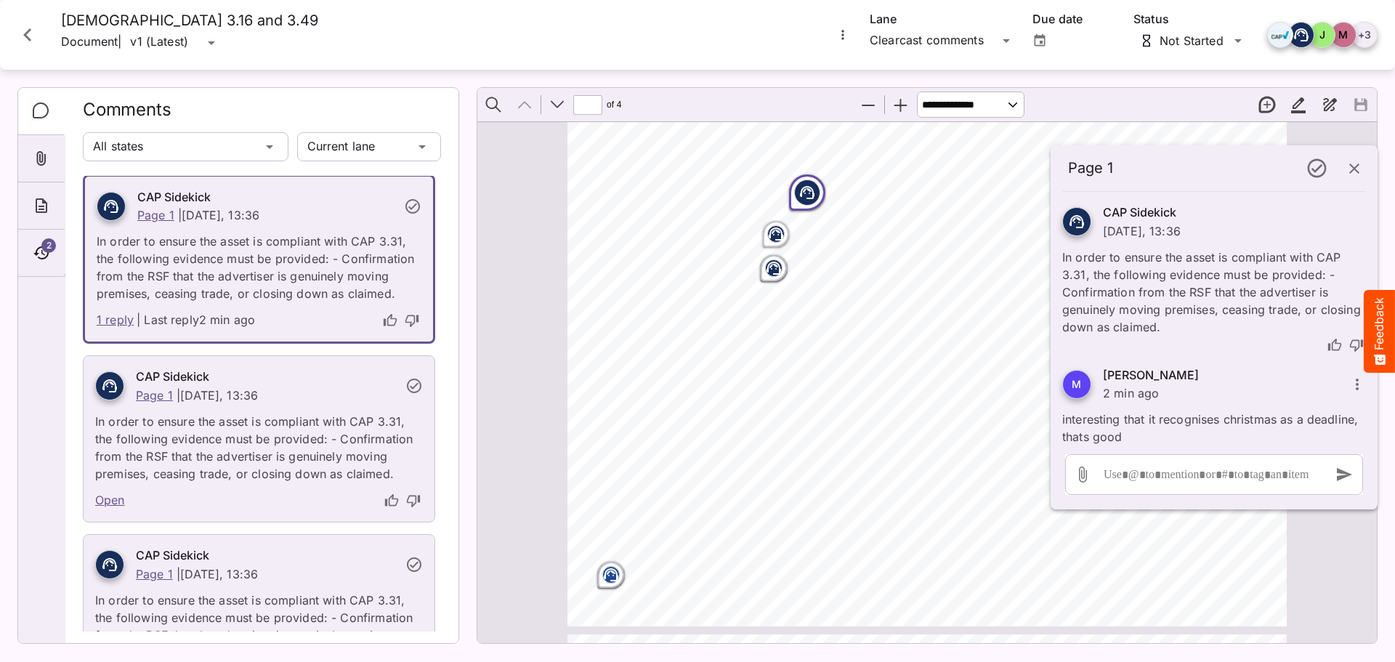
scroll to position [0, 0]
click at [767, 228] on rect "Page ⁨1⁩" at bounding box center [775, 233] width 17 height 17
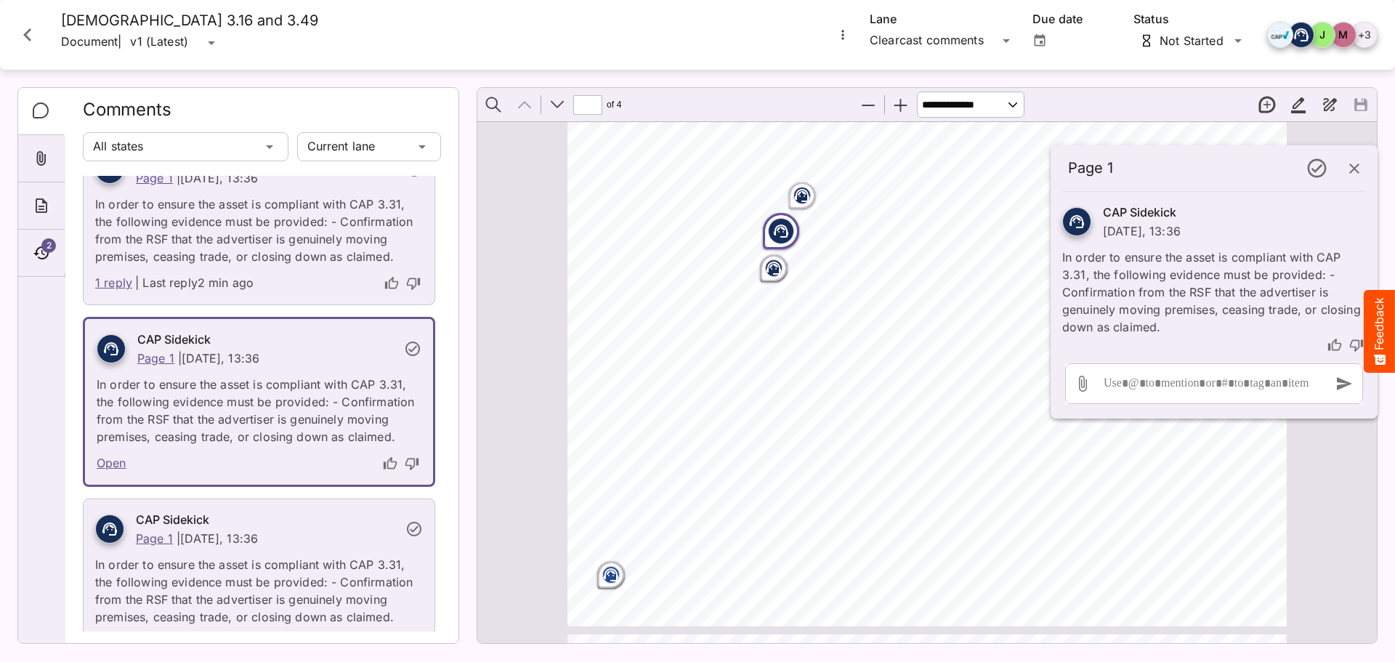
click at [766, 272] on rect "Page ⁨1⁩" at bounding box center [773, 267] width 17 height 17
click at [774, 233] on rect "Page ⁨1⁩" at bounding box center [775, 233] width 17 height 17
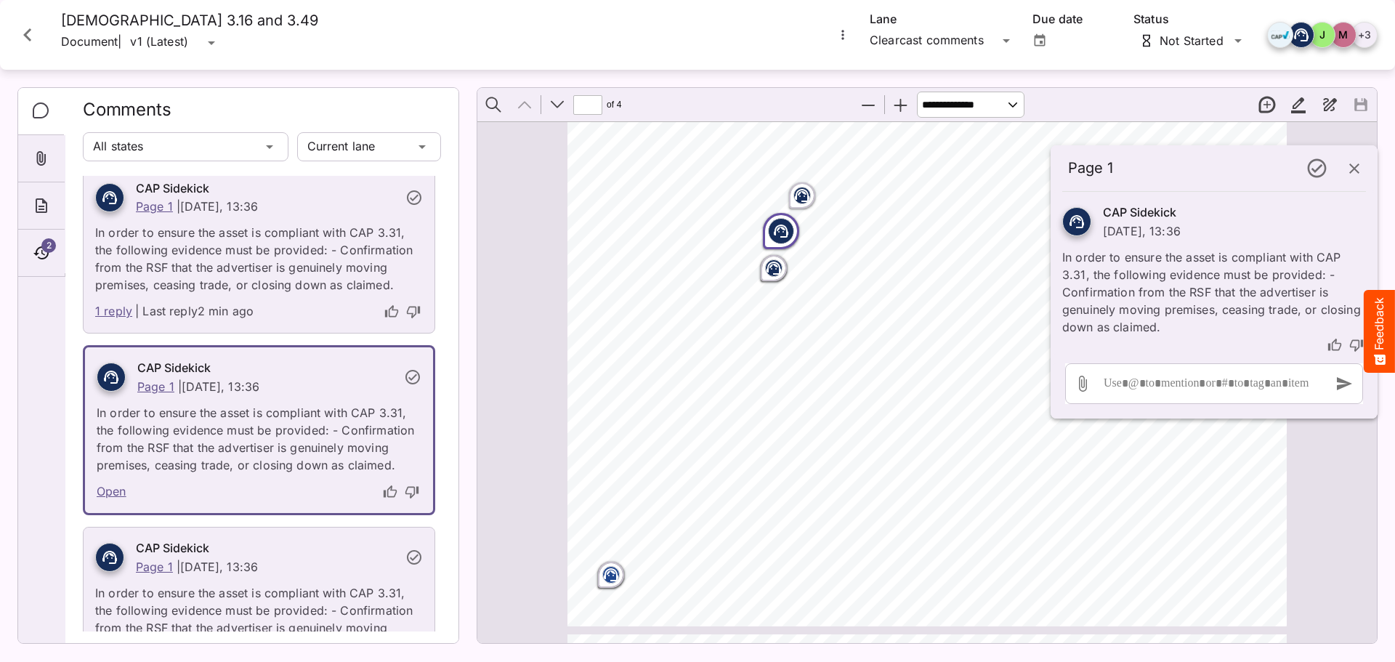
scroll to position [0, 0]
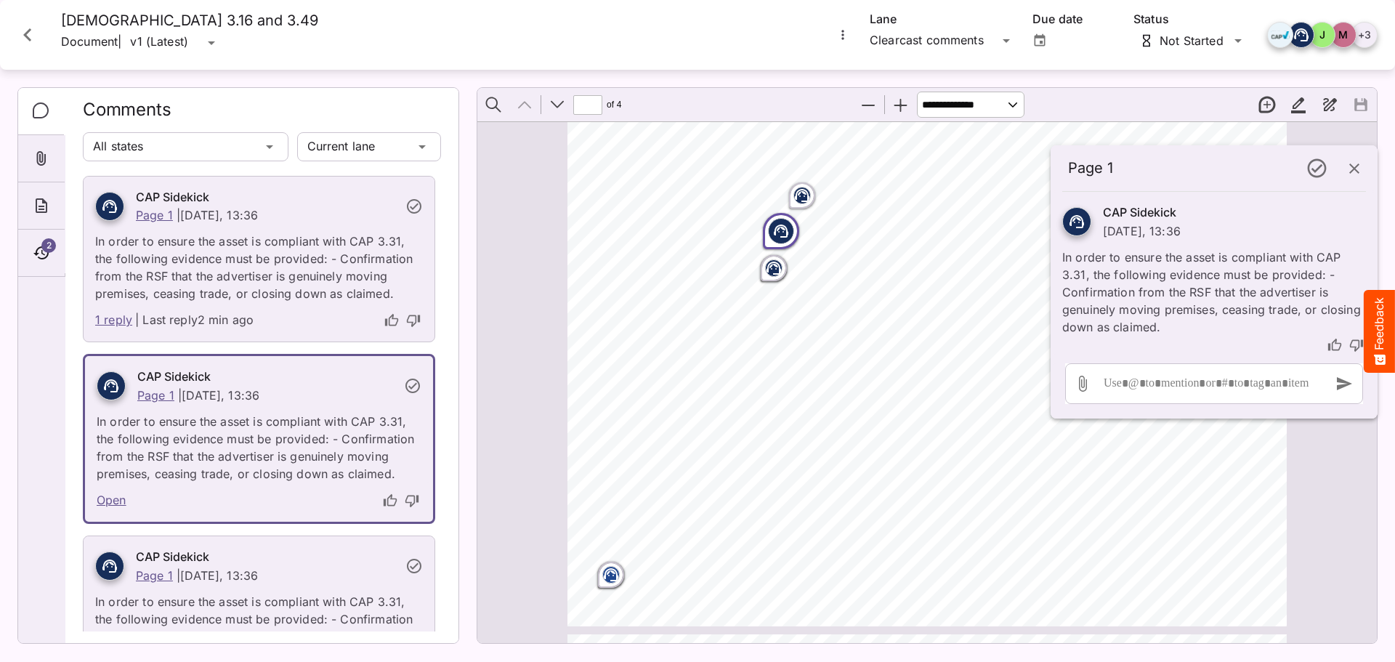
click at [35, 38] on icon "Close card" at bounding box center [28, 35] width 26 height 26
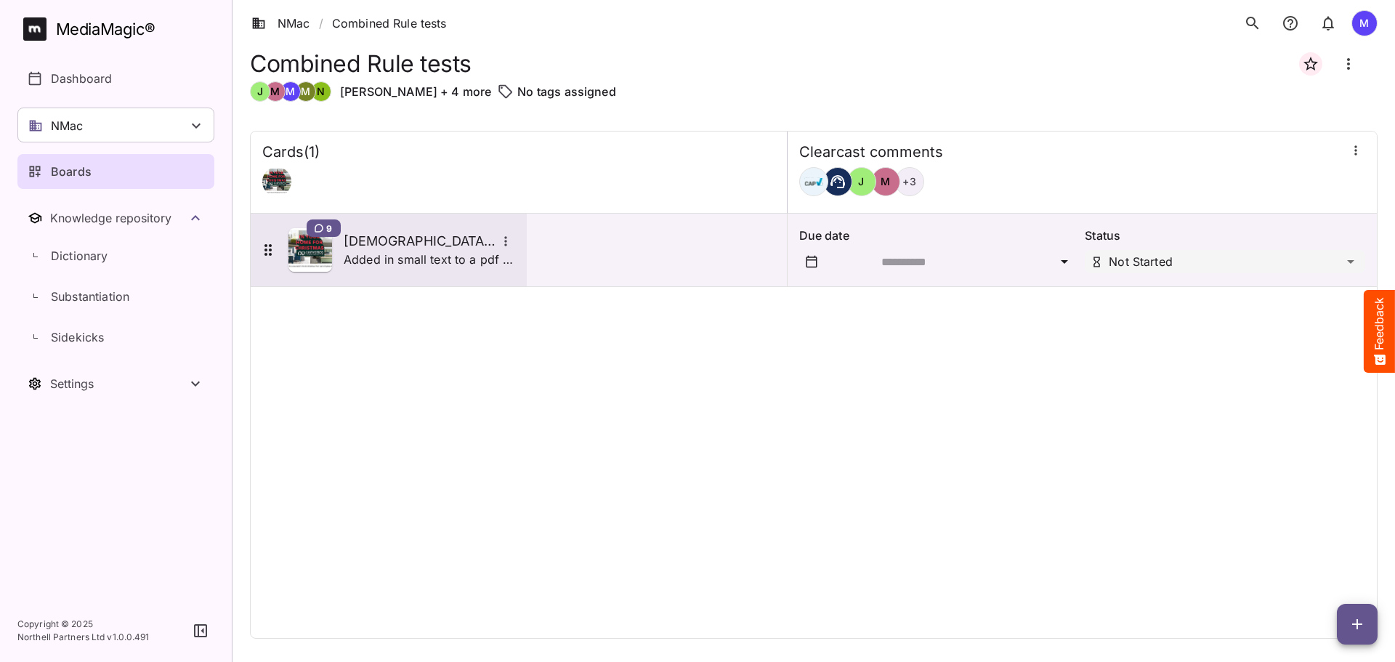
click at [409, 228] on div "9 [DEMOGRAPHIC_DATA] 3.16 and 3.49 Added in small text to a pdf with pictures a…" at bounding box center [387, 250] width 256 height 44
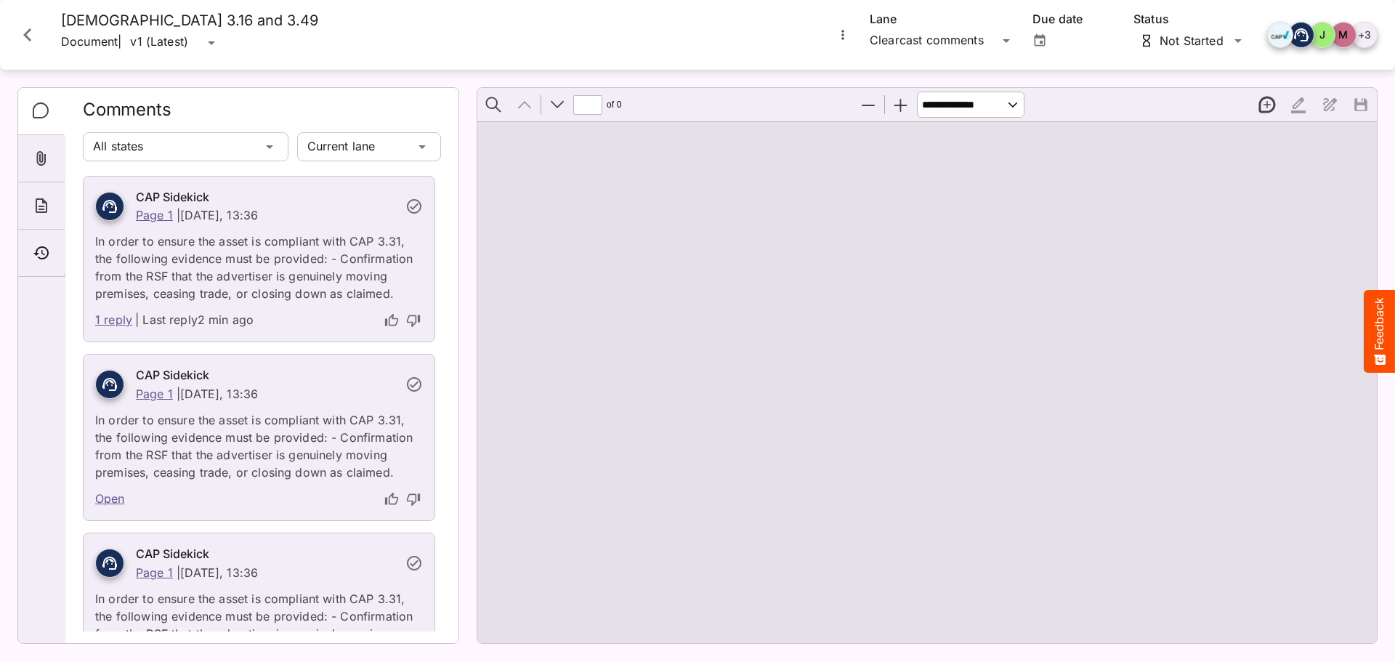
scroll to position [7, 0]
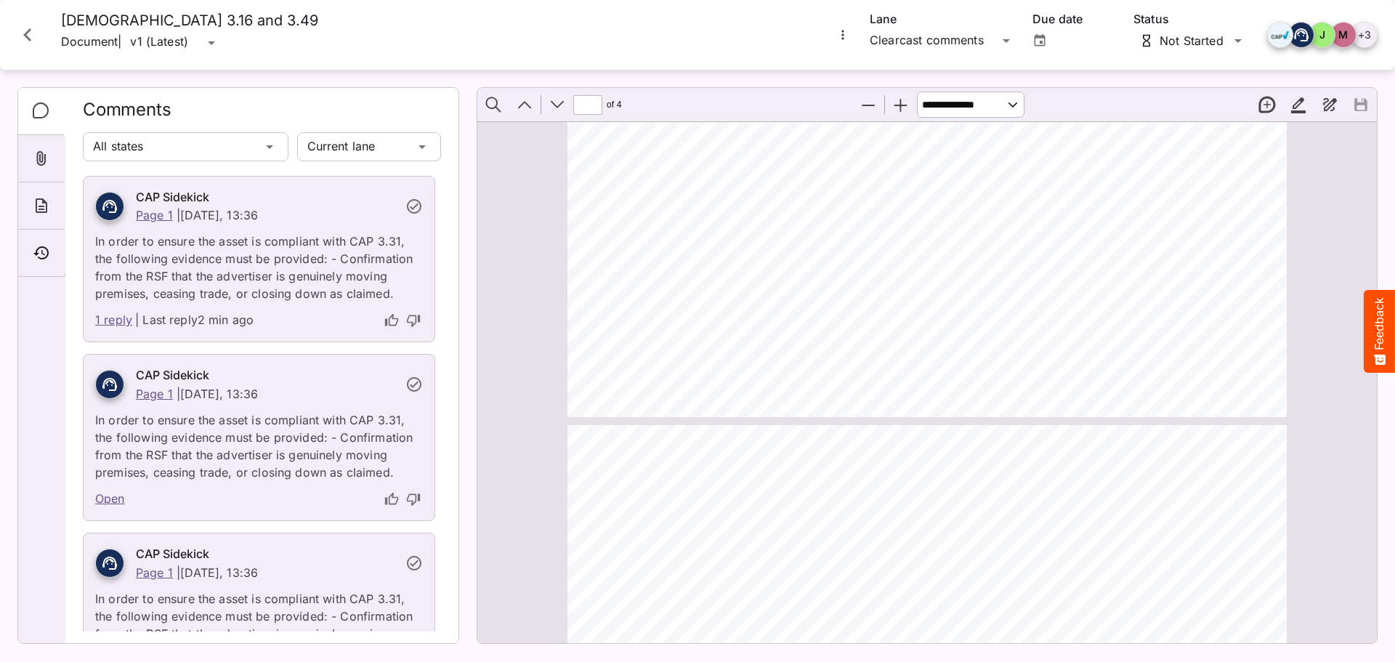
type input "*"
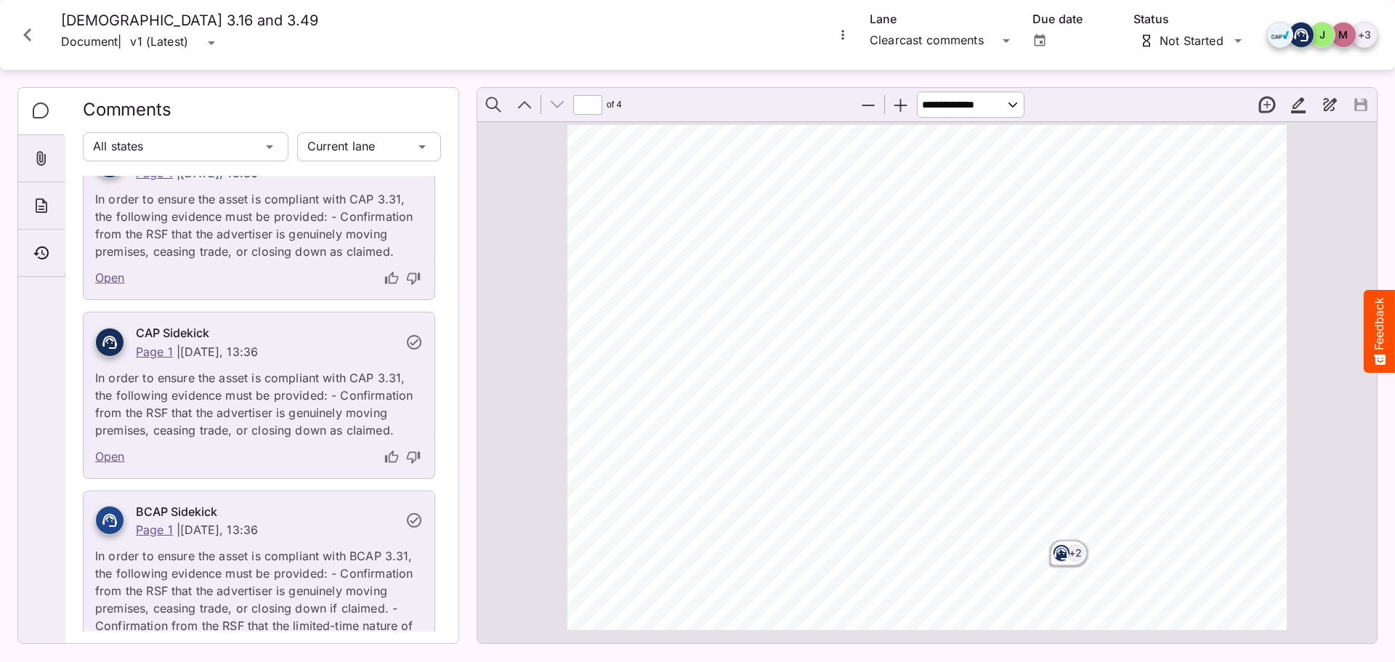
scroll to position [0, 0]
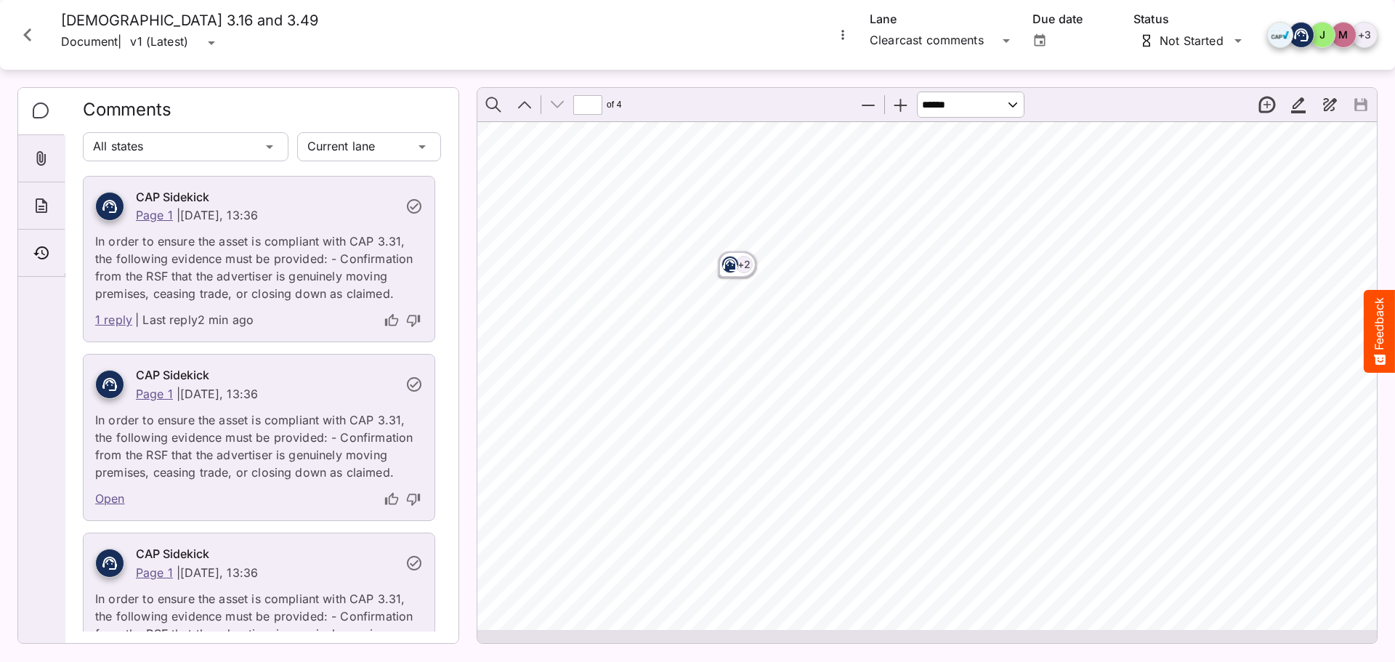
scroll to position [4194, 585]
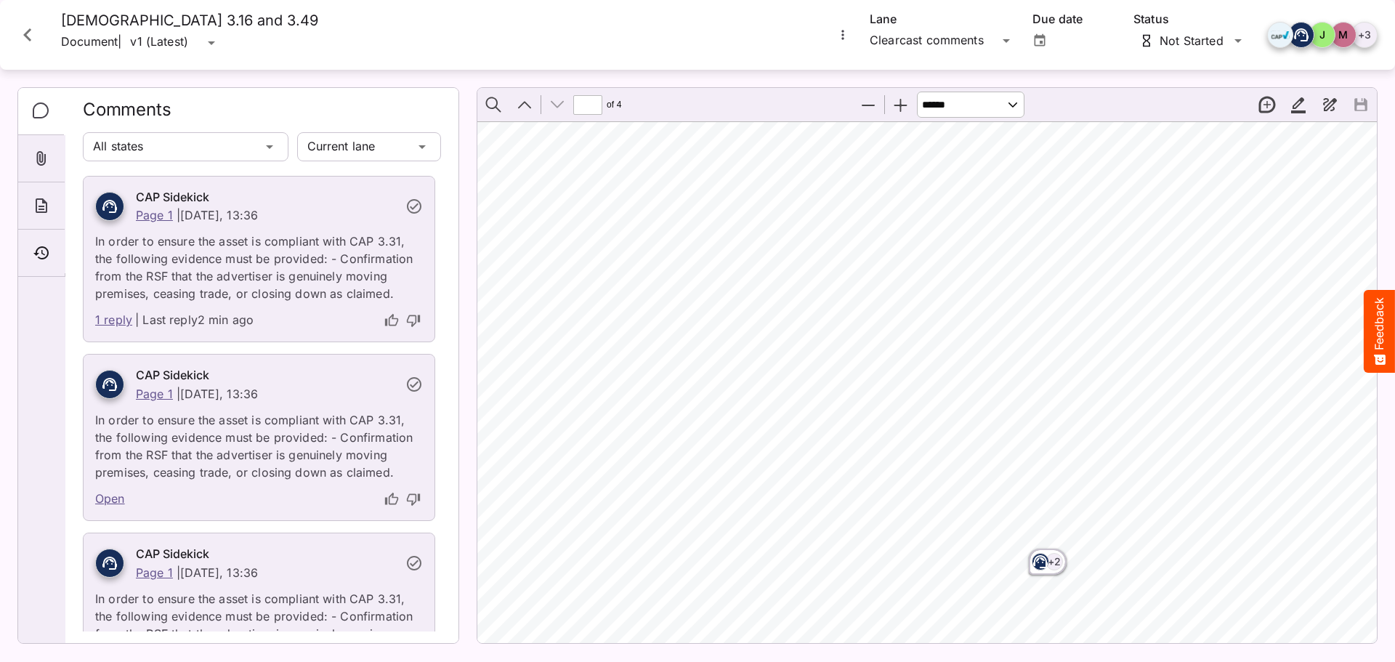
select select "******"
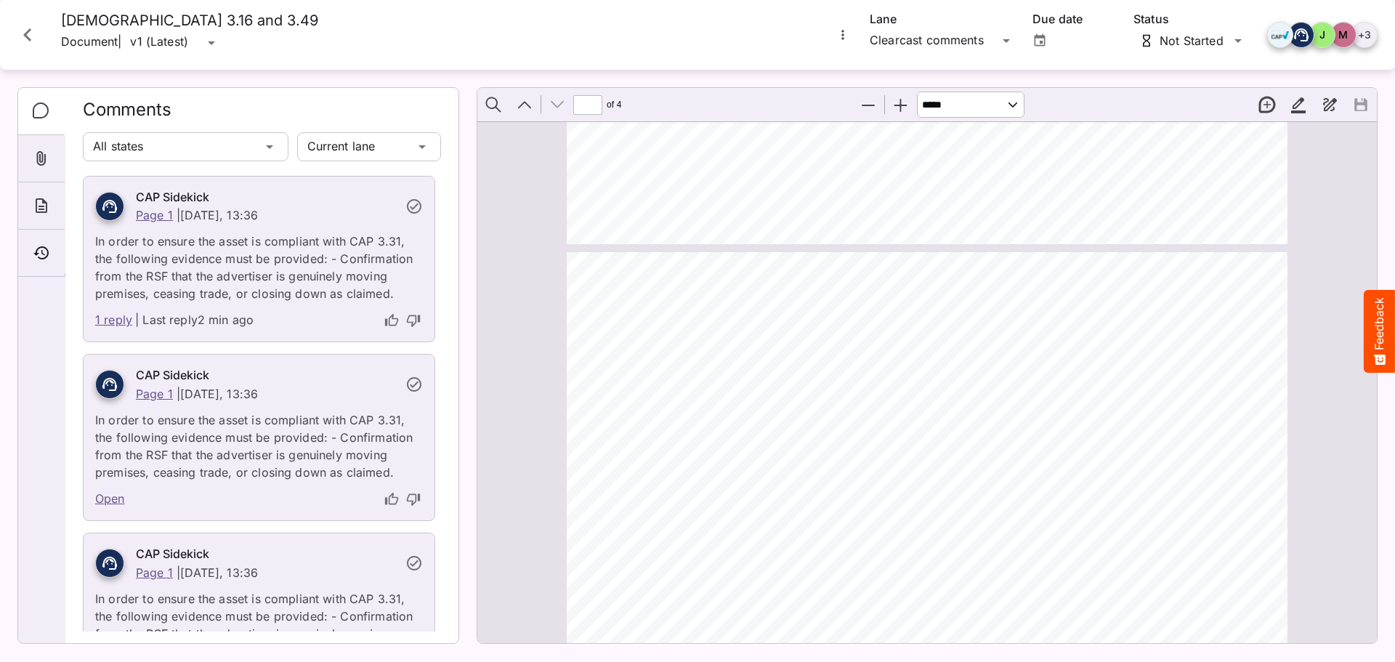
type input "*"
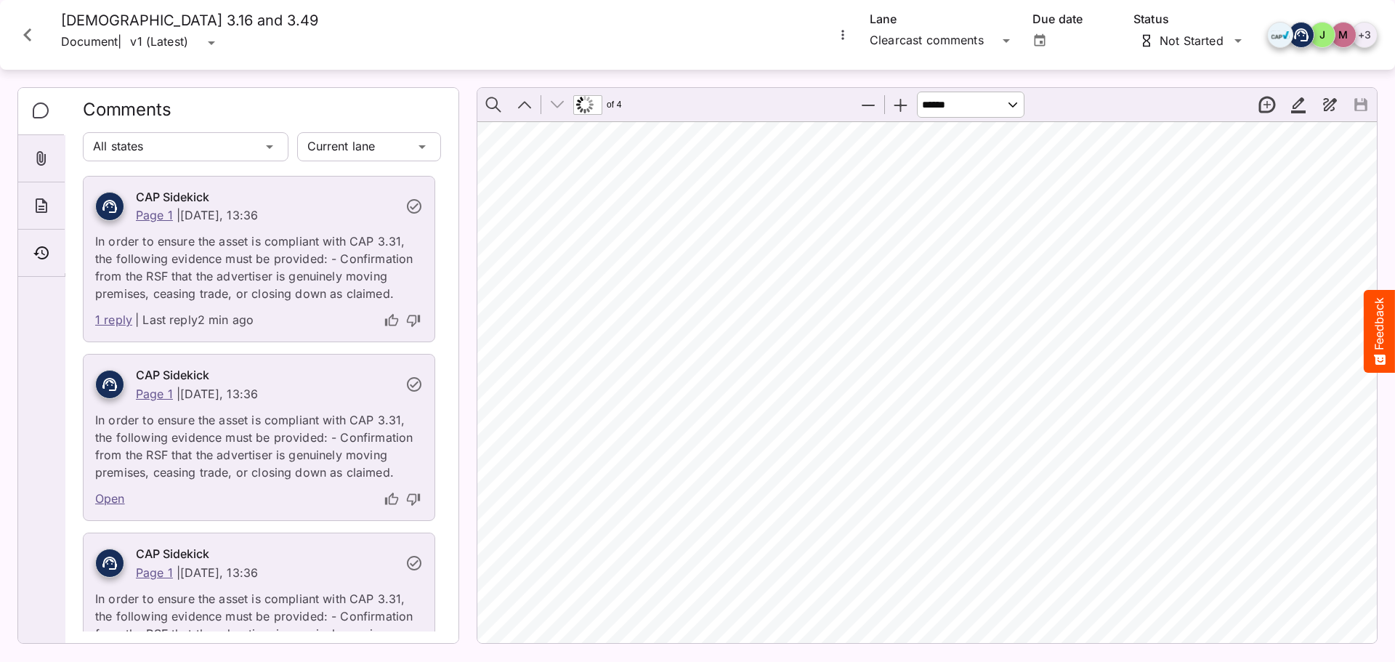
scroll to position [5709, 1446]
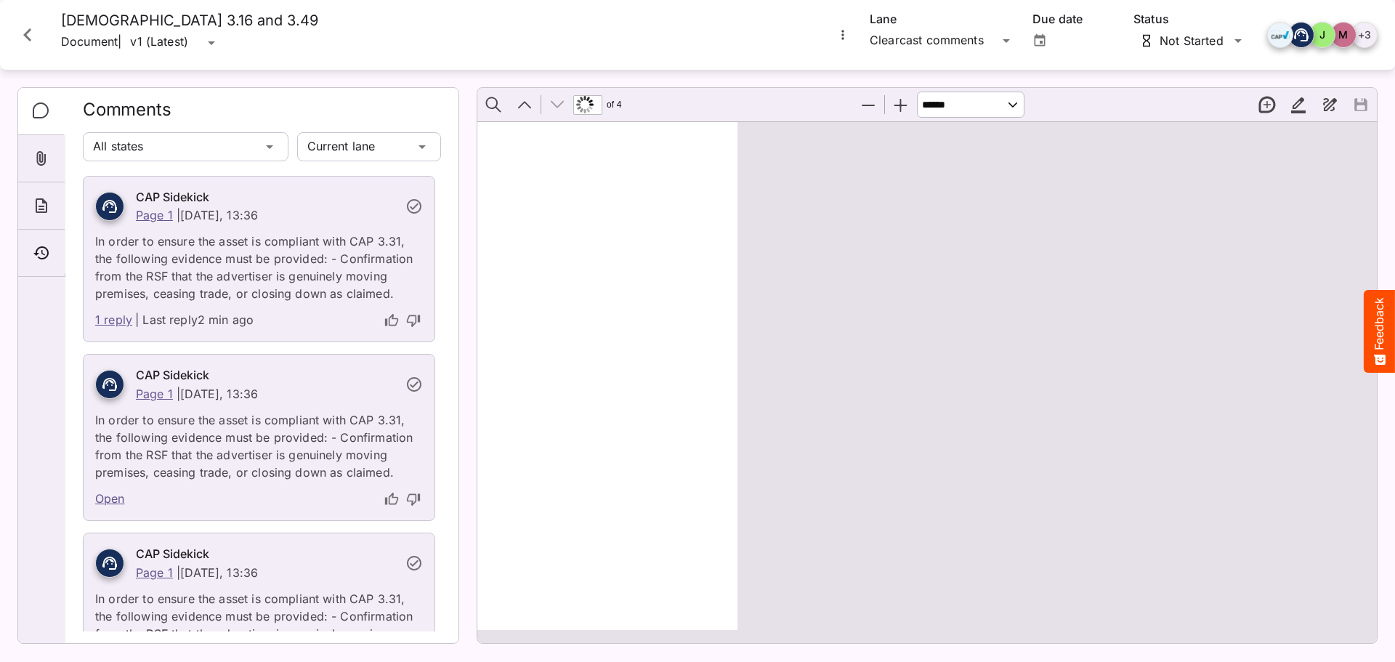
select select "******"
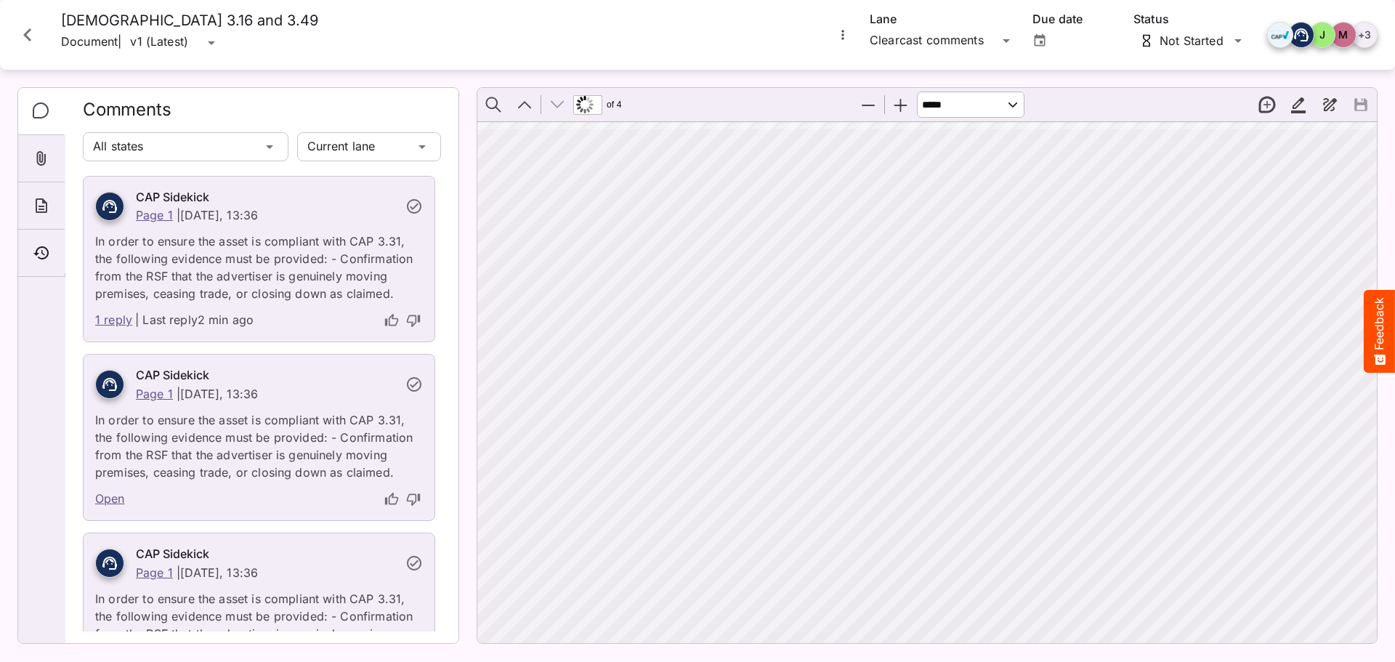
scroll to position [1381, 0]
